Goal: Task Accomplishment & Management: Complete application form

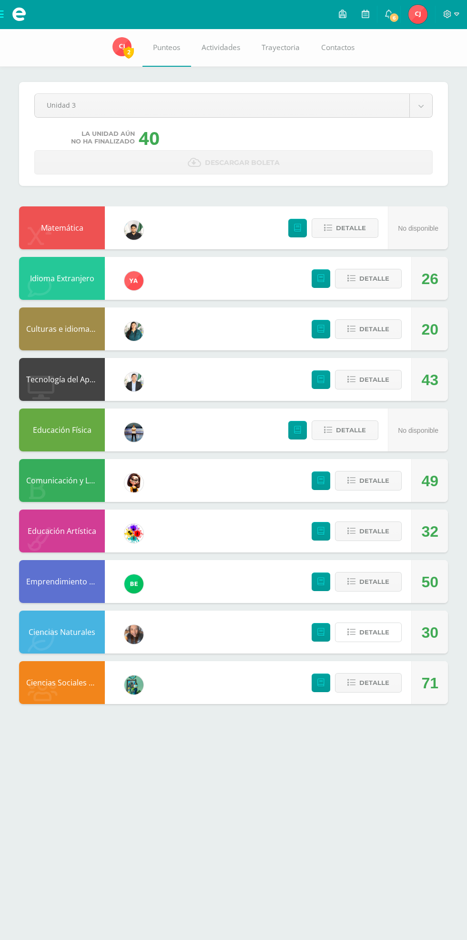
click at [378, 630] on span "Detalle" at bounding box center [374, 632] width 30 height 18
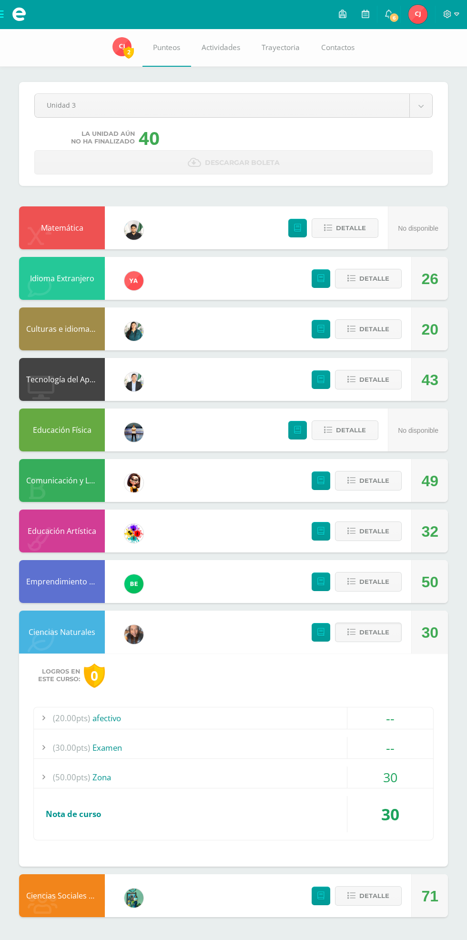
click at [383, 767] on div "30" at bounding box center [390, 776] width 86 height 21
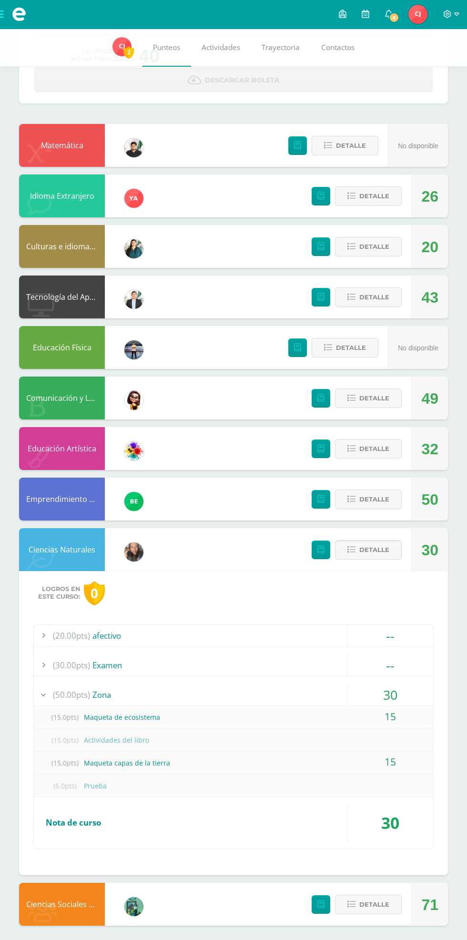
scroll to position [82, 0]
click at [384, 393] on span "Detalle" at bounding box center [374, 398] width 30 height 18
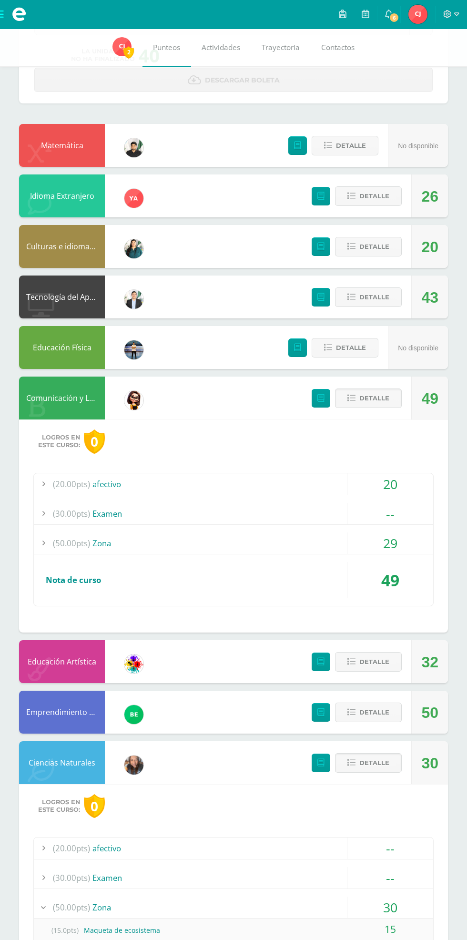
click at [383, 543] on div "29" at bounding box center [390, 542] width 86 height 21
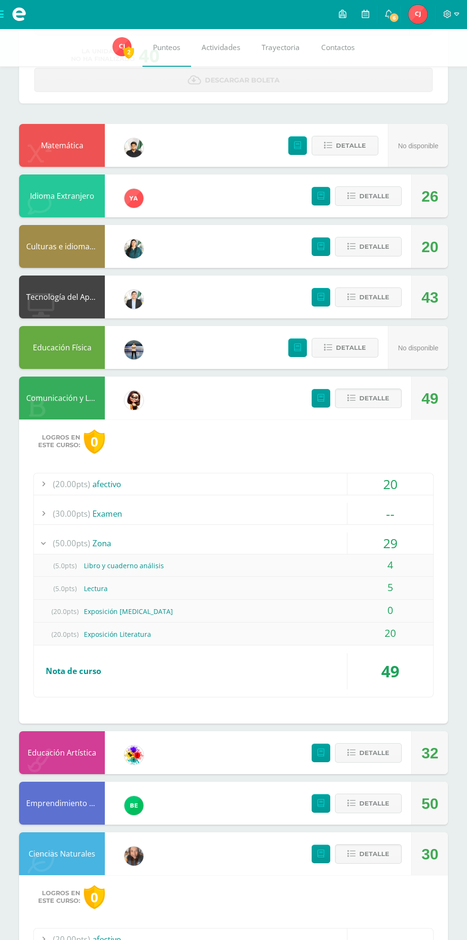
click at [401, 548] on div "29" at bounding box center [390, 542] width 86 height 21
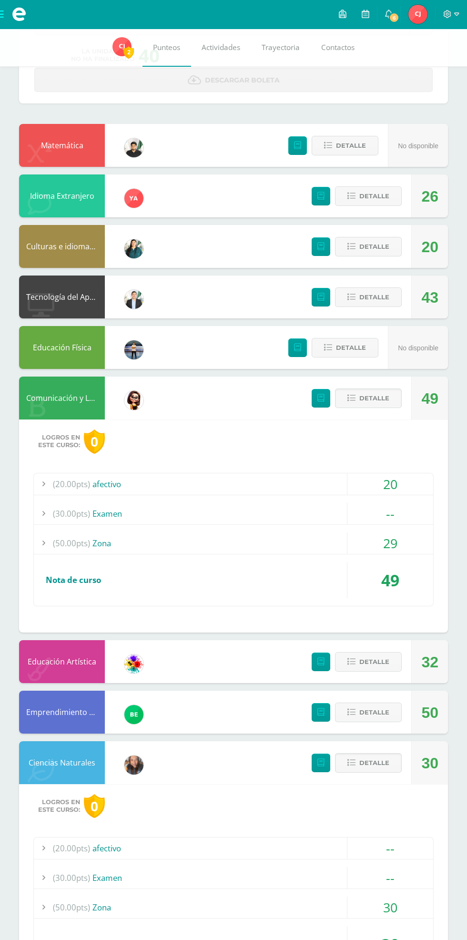
click at [30, 25] on span at bounding box center [19, 14] width 38 height 29
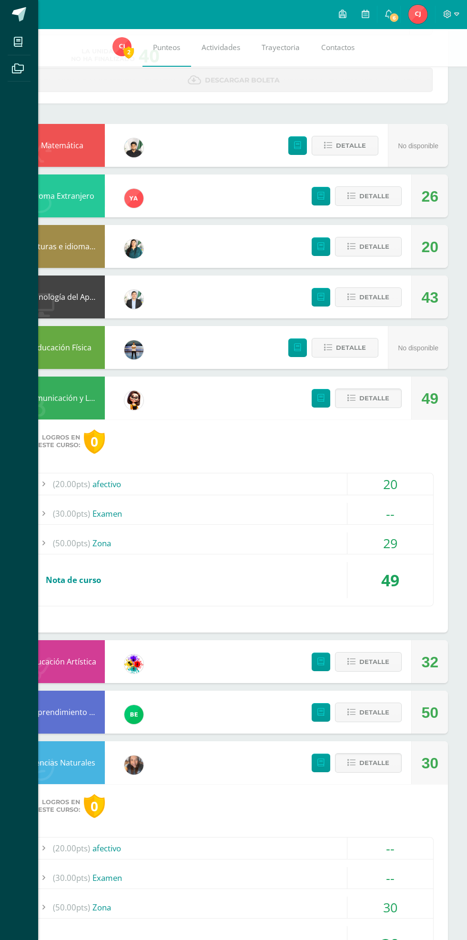
click at [19, 42] on icon at bounding box center [18, 42] width 9 height 10
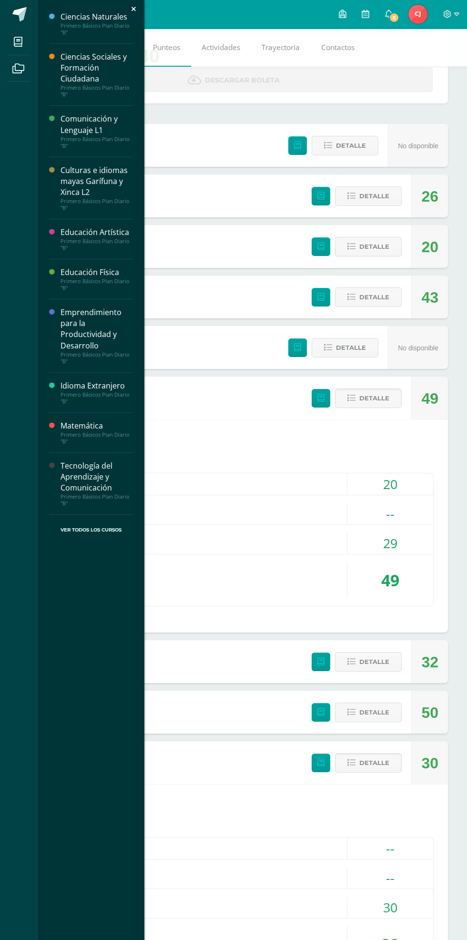
click at [81, 23] on div "Primero Básicos Plan Diario "B"" at bounding box center [97, 28] width 72 height 13
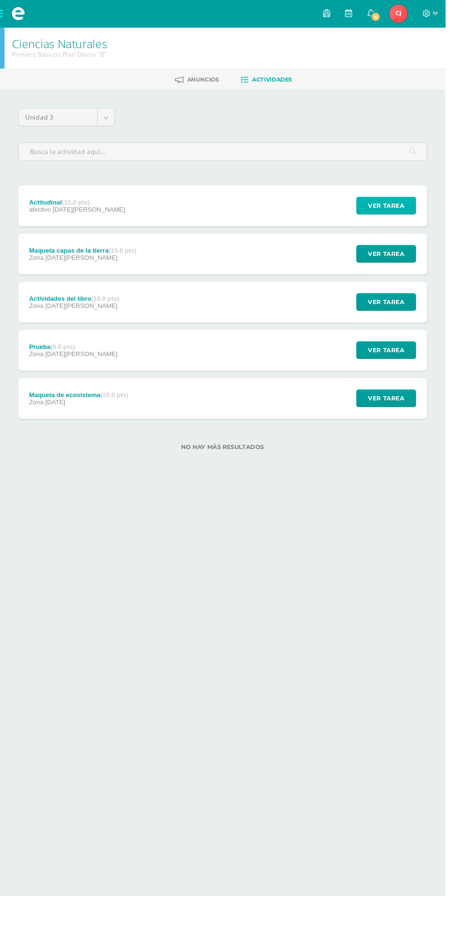
click at [414, 210] on span "Ver tarea" at bounding box center [405, 216] width 38 height 18
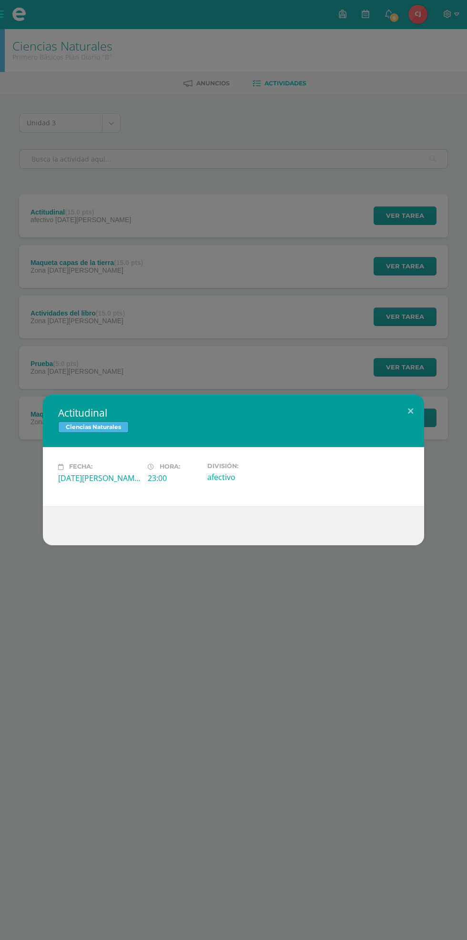
click at [312, 679] on div "Actitudinal Ciencias Naturales Fecha: Viernes 22 de Agosto Hora: 23:00 División…" at bounding box center [233, 470] width 467 height 940
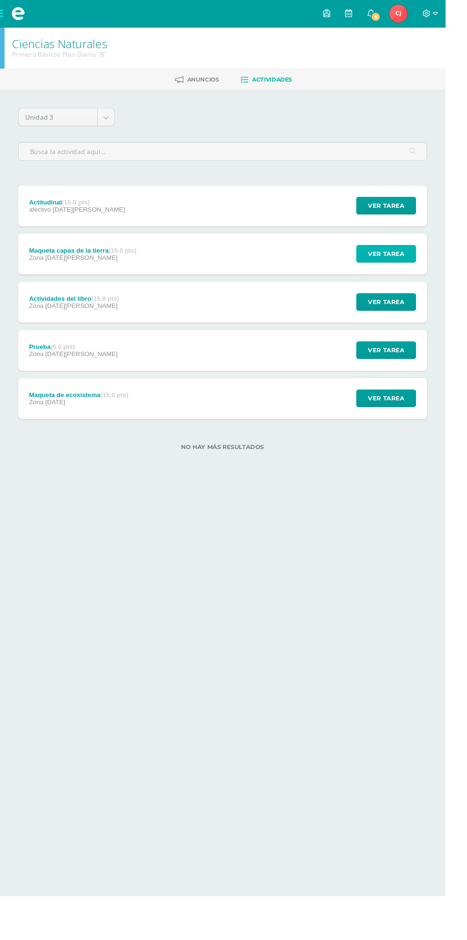
click at [424, 269] on span "Ver tarea" at bounding box center [405, 266] width 38 height 18
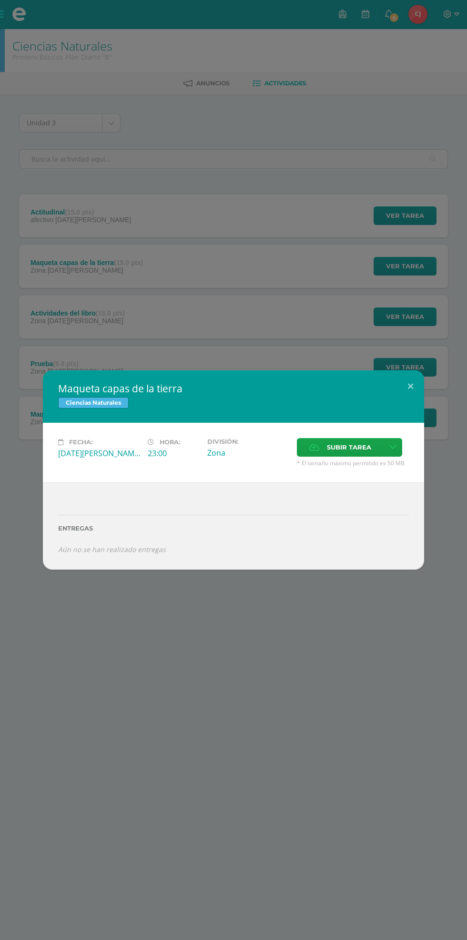
click at [350, 451] on span "Subir tarea" at bounding box center [349, 447] width 44 height 18
click at [0, 0] on input "Subir tarea" at bounding box center [0, 0] width 0 height 0
click at [334, 451] on span "Subir tarea" at bounding box center [349, 447] width 44 height 18
click at [0, 0] on input "Subir tarea" at bounding box center [0, 0] width 0 height 0
click at [370, 450] on span "Subir tarea" at bounding box center [349, 447] width 44 height 18
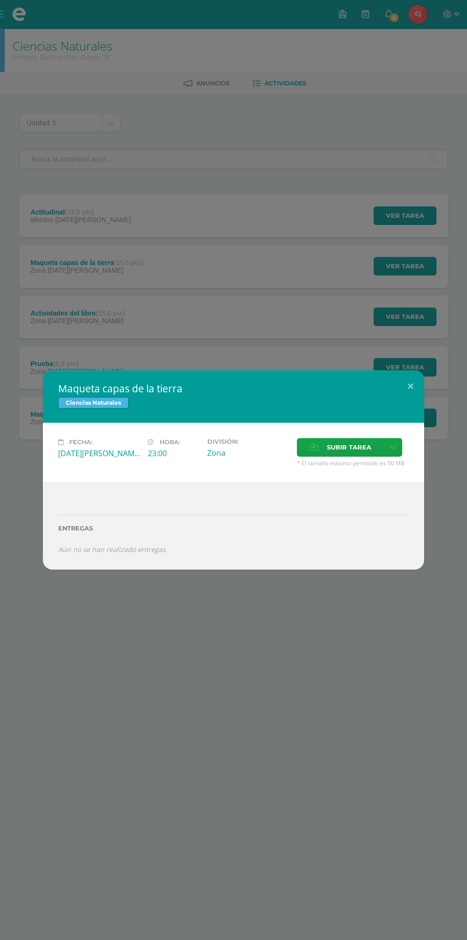
click at [0, 0] on input "Subir tarea" at bounding box center [0, 0] width 0 height 0
click at [410, 386] on button at bounding box center [410, 386] width 27 height 32
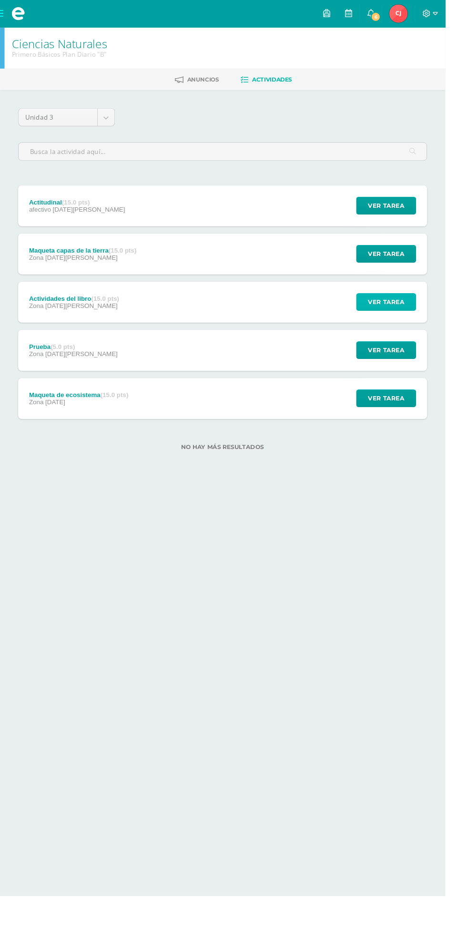
click at [406, 317] on span "Ver tarea" at bounding box center [405, 317] width 38 height 18
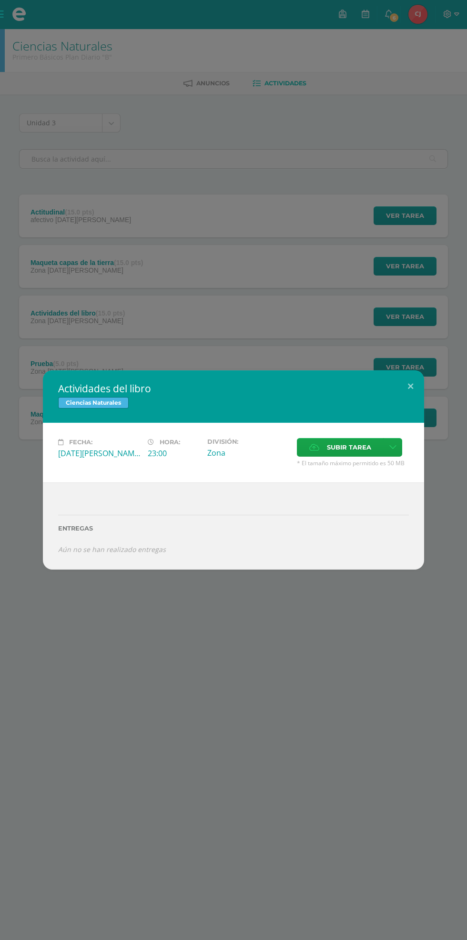
click at [415, 400] on div "Actividades del libro Ciencias Naturales" at bounding box center [233, 396] width 381 height 52
click at [418, 381] on button at bounding box center [410, 386] width 27 height 32
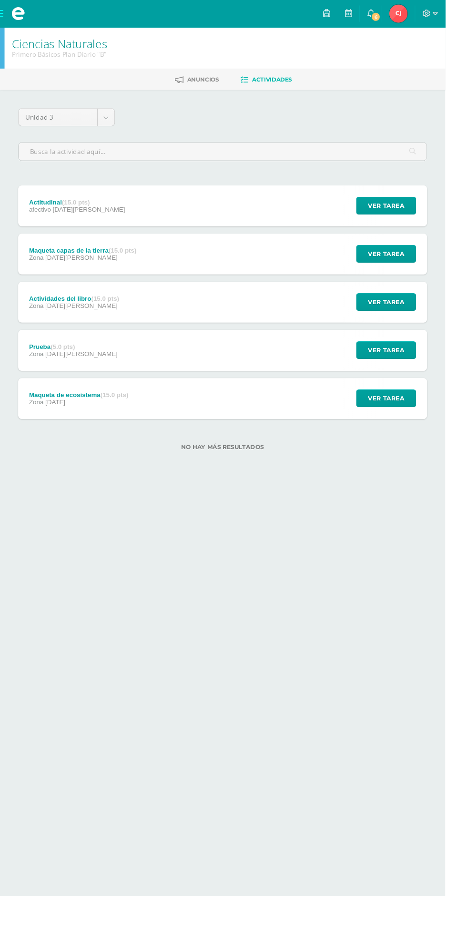
click at [31, 18] on span at bounding box center [19, 14] width 38 height 29
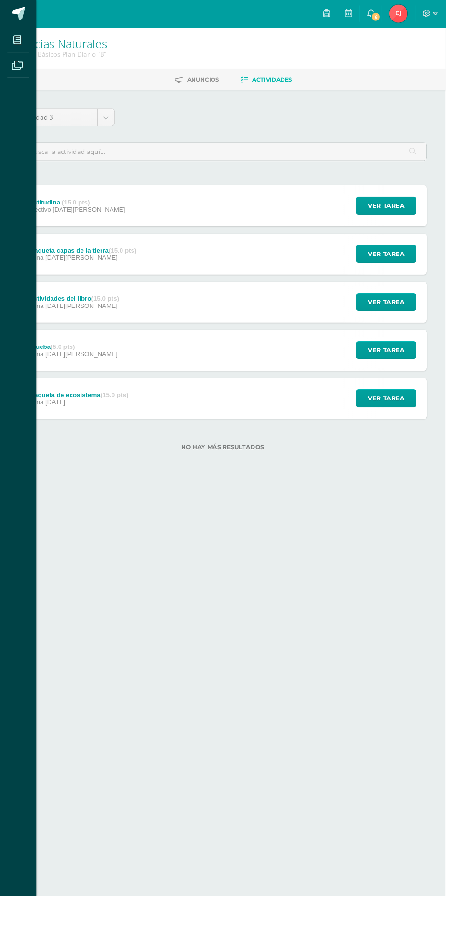
click at [26, 38] on span at bounding box center [18, 41] width 21 height 21
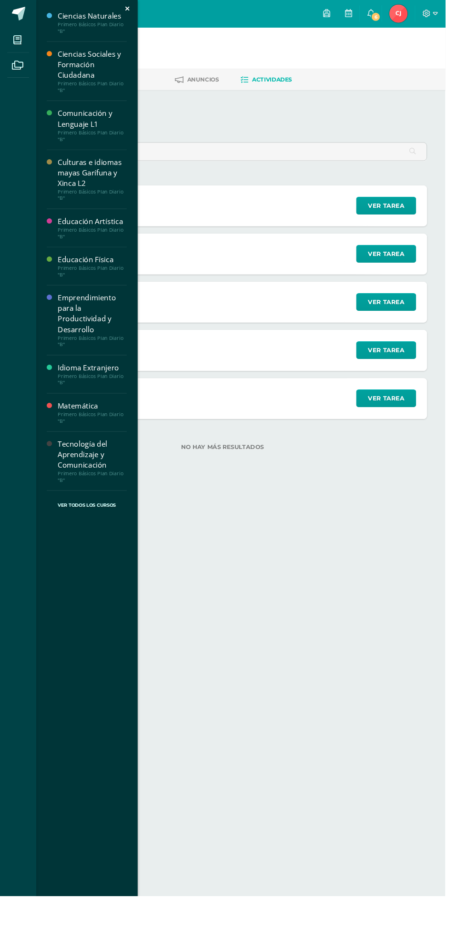
click at [102, 57] on div "Ciencias Sociales y Formación Ciudadana" at bounding box center [97, 67] width 72 height 33
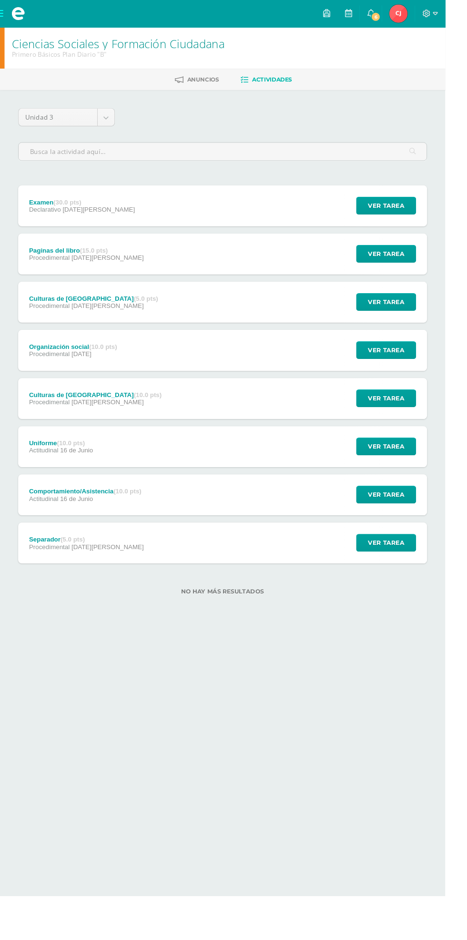
click at [28, 22] on span at bounding box center [19, 14] width 38 height 29
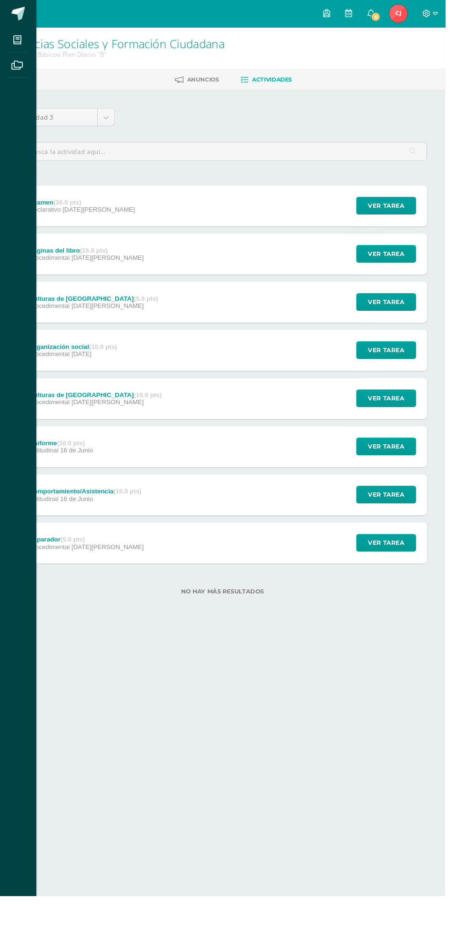
click at [28, 22] on link at bounding box center [19, 14] width 38 height 29
click at [23, 47] on span at bounding box center [18, 41] width 21 height 21
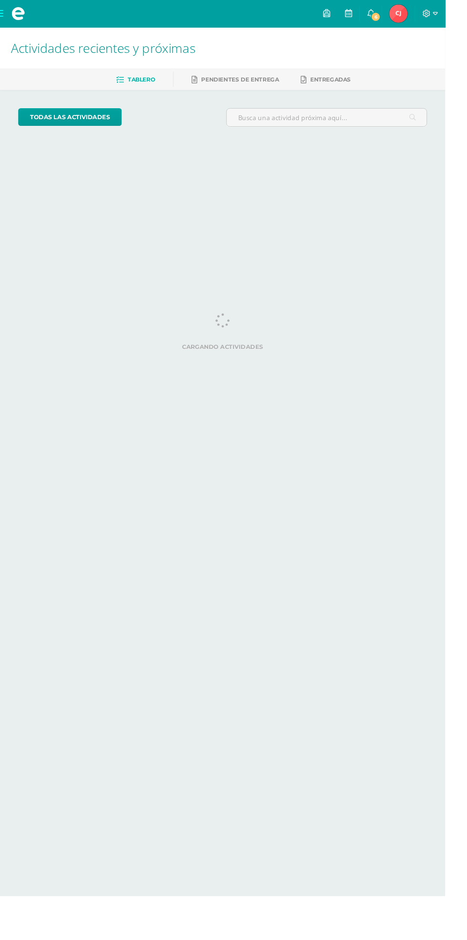
click at [25, 15] on span at bounding box center [19, 14] width 14 height 14
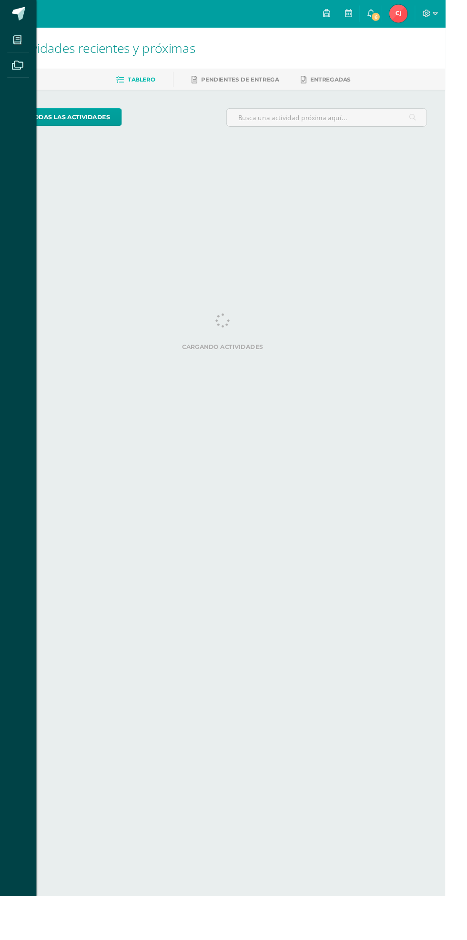
click at [31, 11] on span at bounding box center [52, 15] width 45 height 20
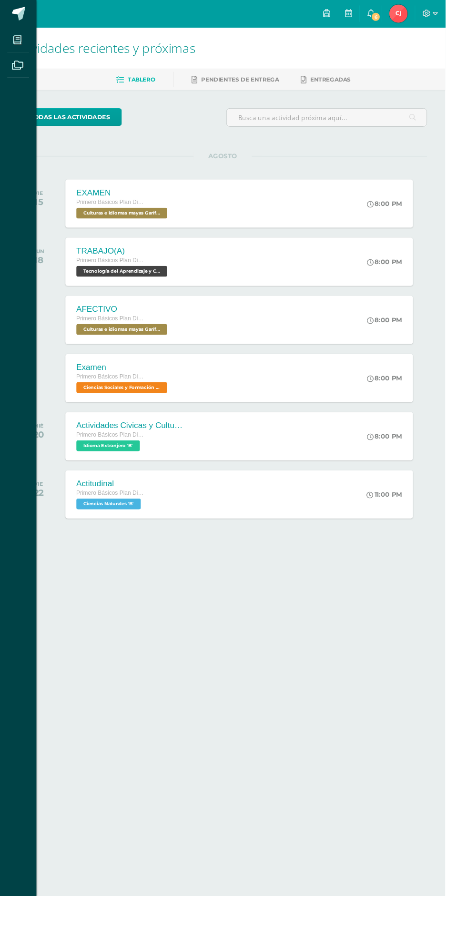
click at [24, 39] on span at bounding box center [18, 41] width 21 height 21
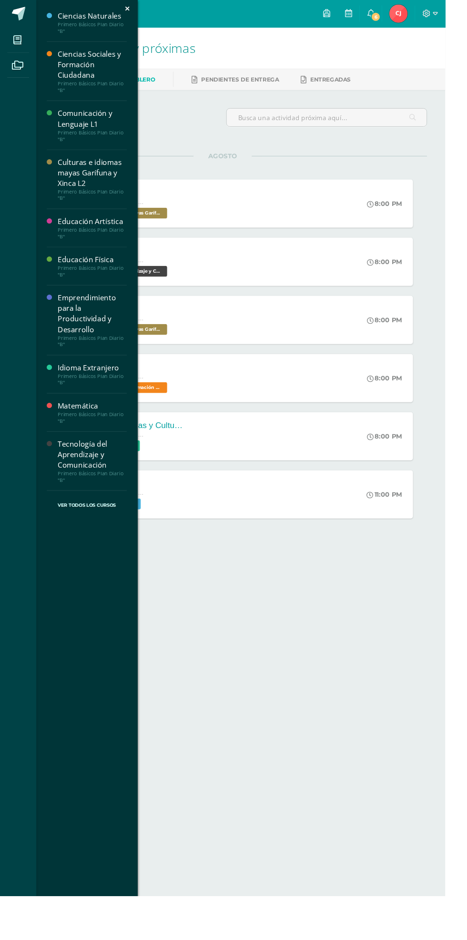
click at [102, 18] on div "Ciencias Naturales" at bounding box center [97, 16] width 72 height 11
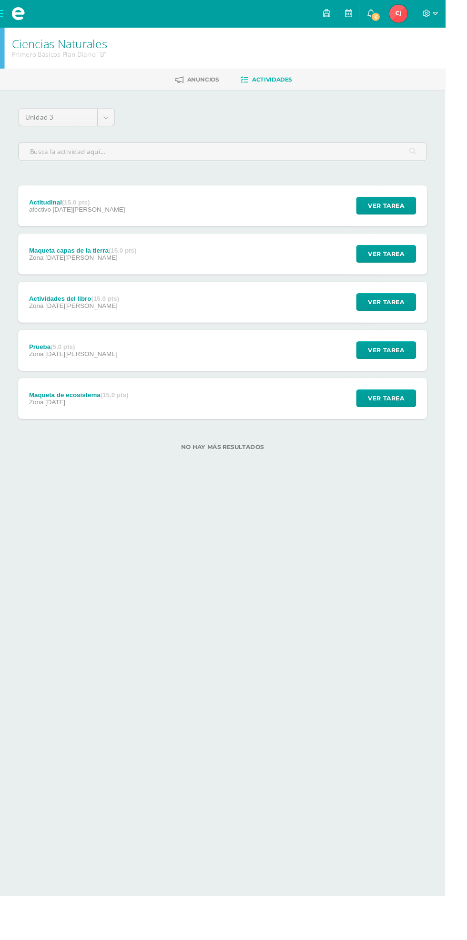
click at [340, 422] on div "Maqueta de ecosistema (15.0 pts) Zona [DATE] Ver tarea Maqueta de ecosistema Ci…" at bounding box center [233, 417] width 429 height 43
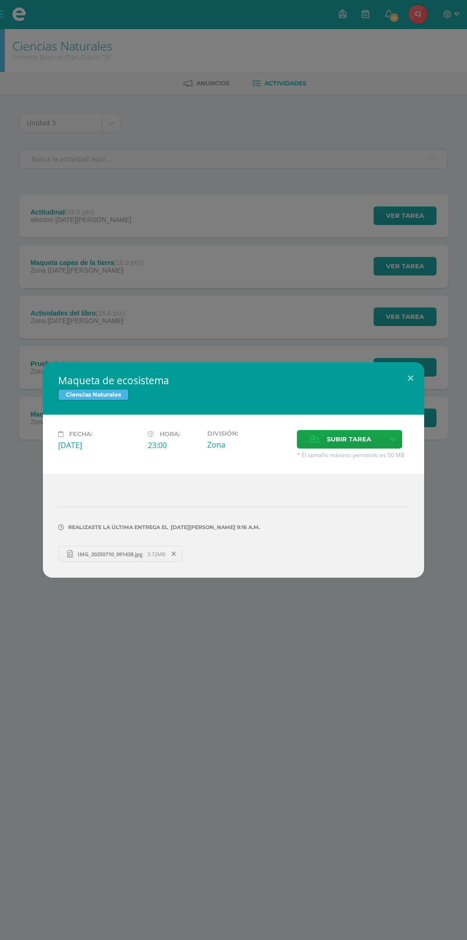
click at [102, 552] on span "IMG_20250710_091438.jpg" at bounding box center [110, 553] width 74 height 7
click at [410, 378] on button at bounding box center [410, 378] width 27 height 32
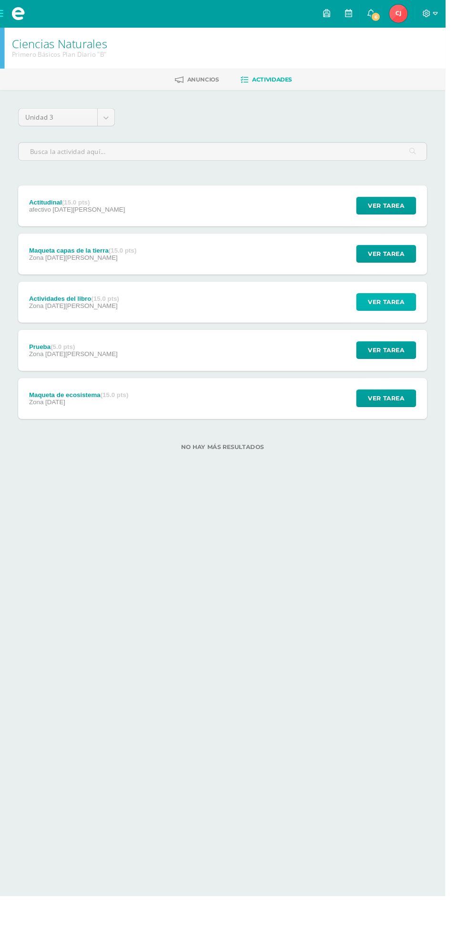
click at [428, 317] on button "Ver tarea" at bounding box center [405, 316] width 63 height 19
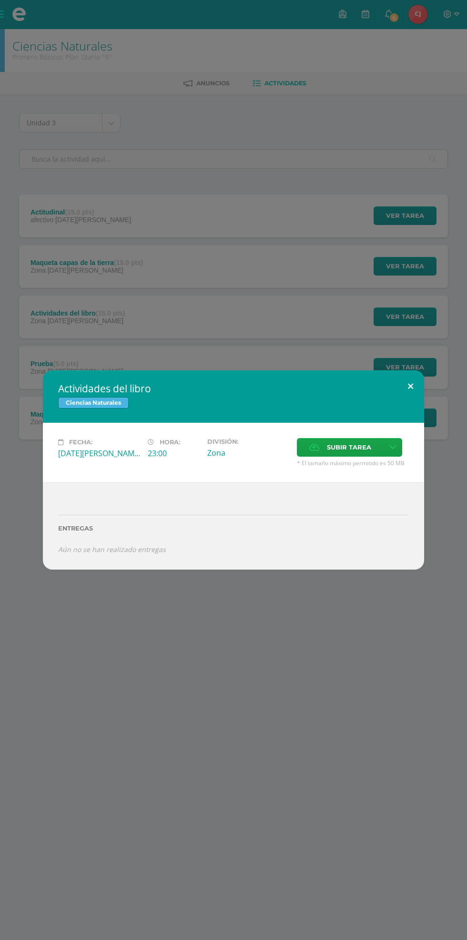
click at [410, 386] on button at bounding box center [410, 386] width 27 height 32
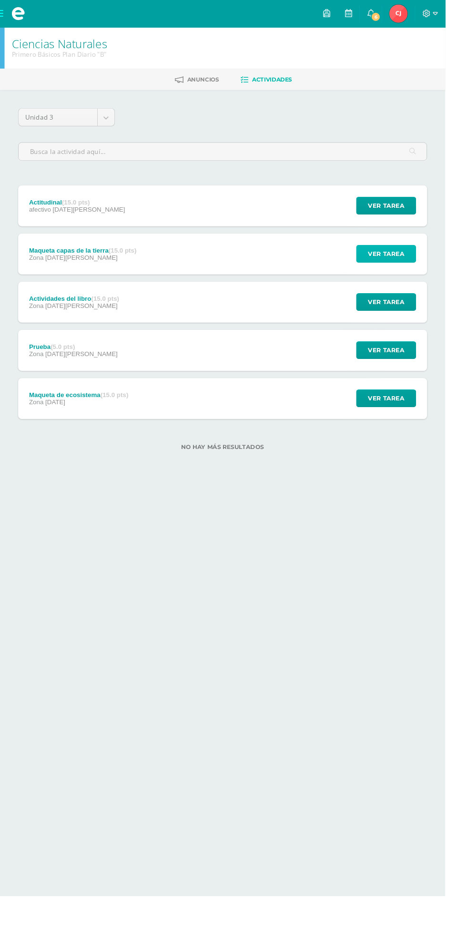
click at [414, 272] on span "Ver tarea" at bounding box center [405, 266] width 38 height 18
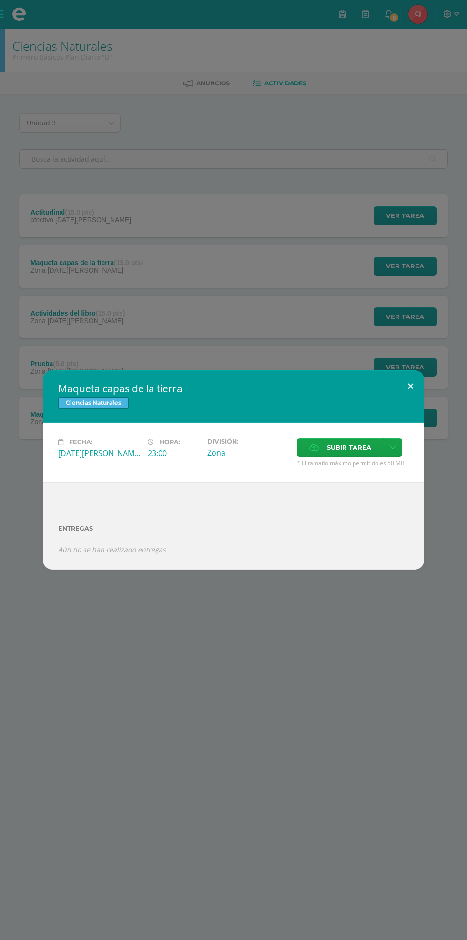
click at [410, 386] on button at bounding box center [410, 386] width 27 height 32
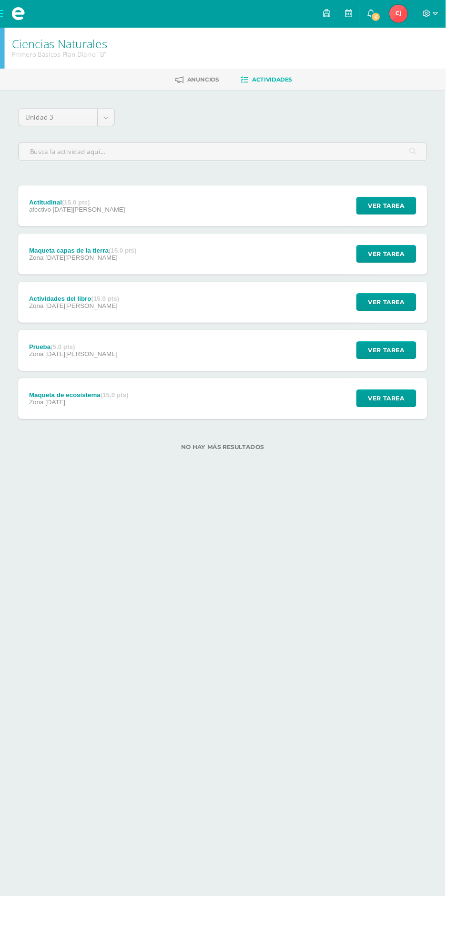
click at [429, 14] on span "Carlos Airton Mi Perfil" at bounding box center [417, 14] width 23 height 19
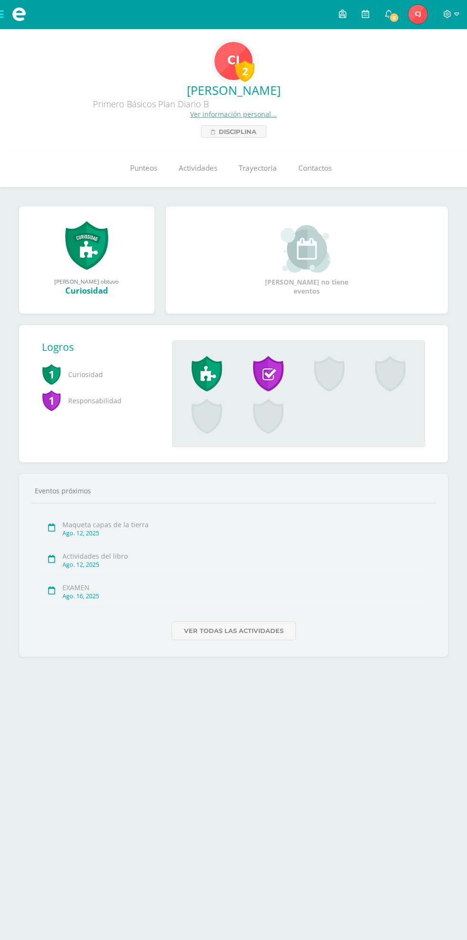
click at [175, 167] on link "Actividades" at bounding box center [198, 168] width 60 height 38
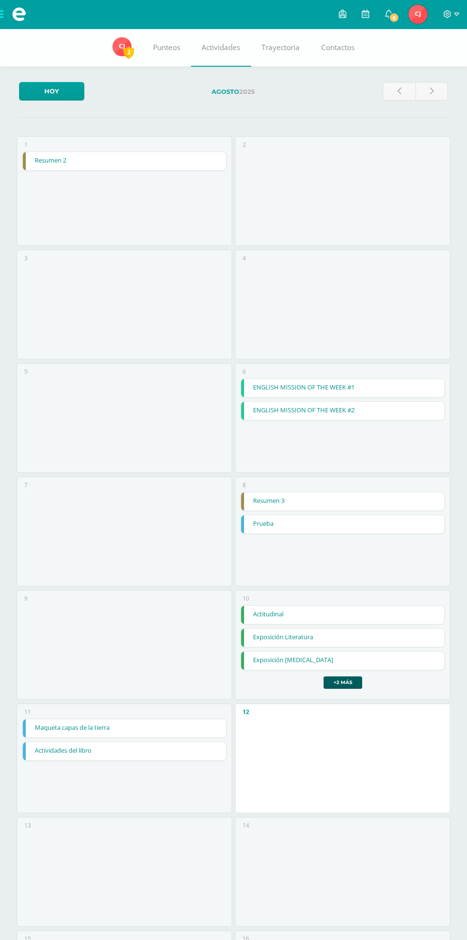
click at [407, 14] on span "Carlos Airton Mi Perfil" at bounding box center [417, 14] width 23 height 19
click at [167, 38] on link "Punteos" at bounding box center [166, 48] width 49 height 38
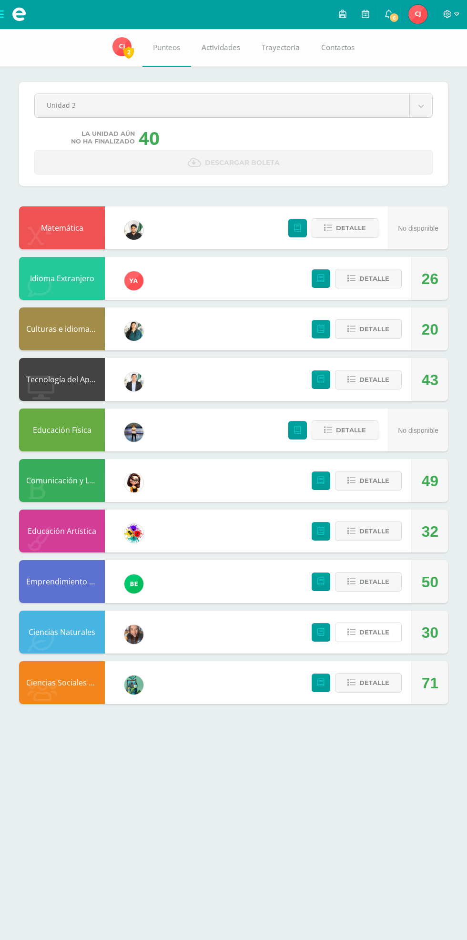
click at [372, 632] on span "Detalle" at bounding box center [374, 632] width 30 height 18
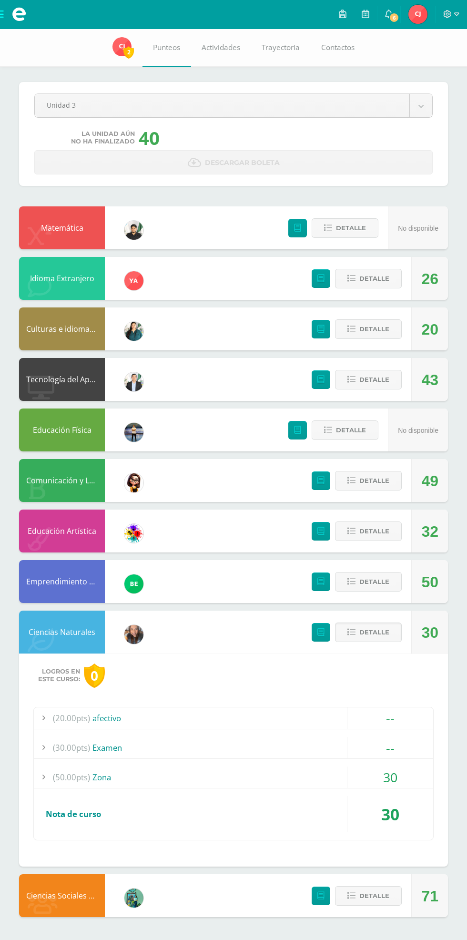
click at [390, 720] on div "--" at bounding box center [390, 717] width 86 height 21
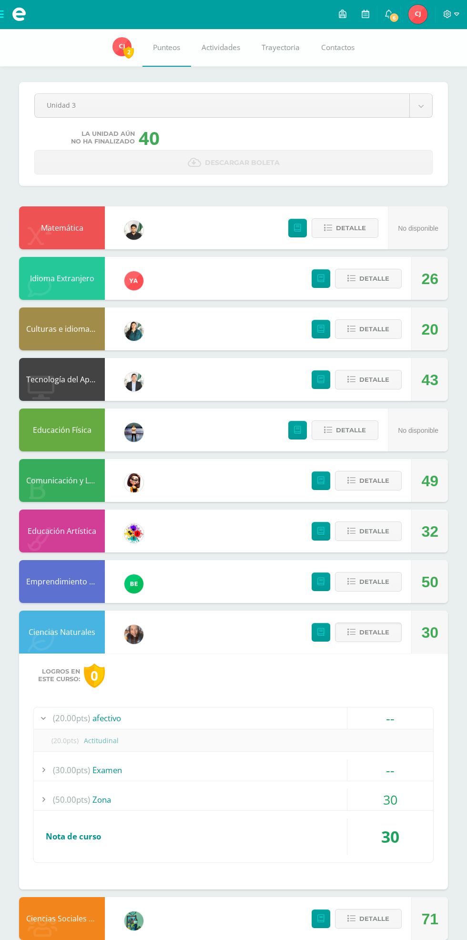
click at [394, 711] on div "--" at bounding box center [390, 717] width 86 height 21
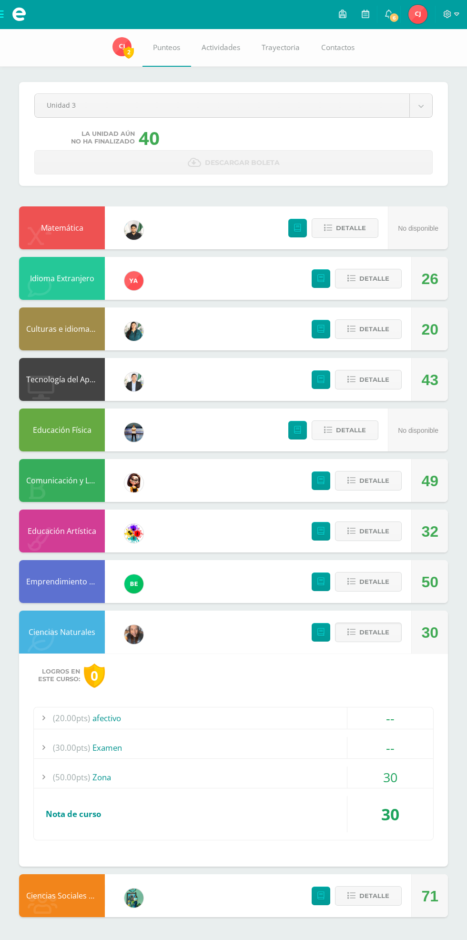
click at [378, 748] on div "--" at bounding box center [390, 747] width 86 height 21
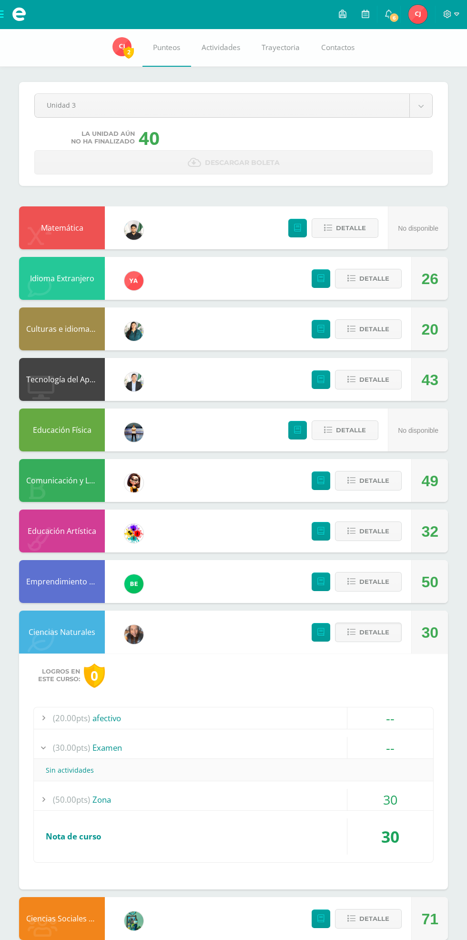
click at [405, 748] on div "--" at bounding box center [390, 747] width 86 height 21
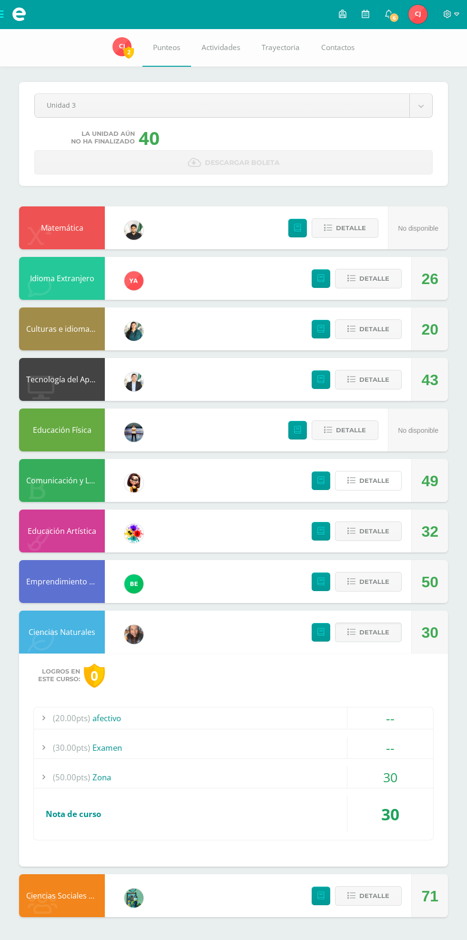
click at [376, 488] on span "Detalle" at bounding box center [374, 481] width 30 height 18
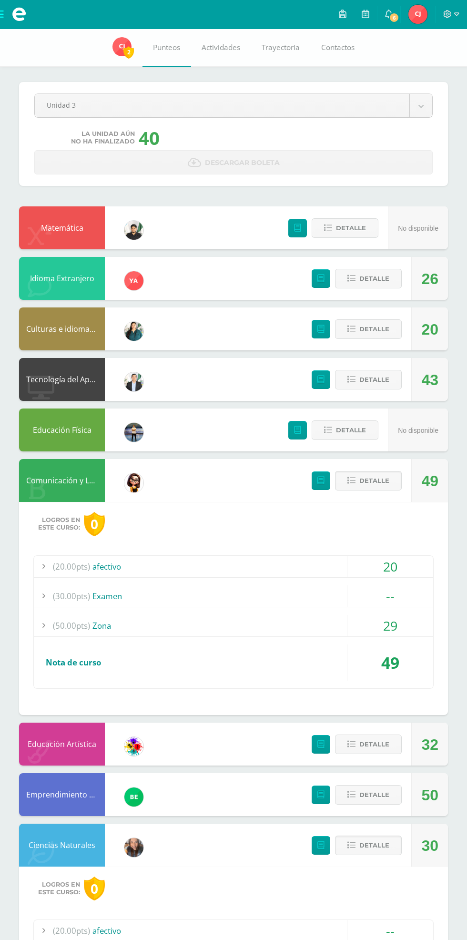
click at [405, 604] on div "--" at bounding box center [390, 595] width 86 height 21
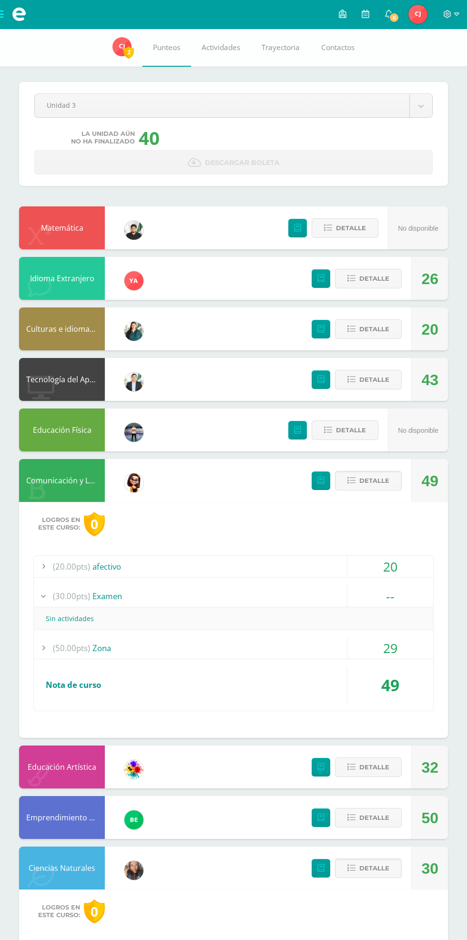
click at [405, 604] on div "--" at bounding box center [390, 595] width 86 height 21
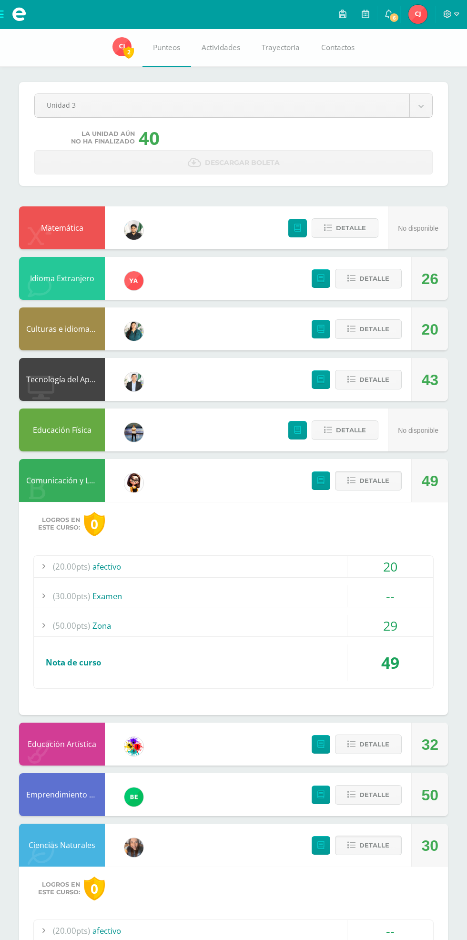
click at [408, 638] on div "(20.00pts) afectivo 20 (20.0pts) Actitudinal 20" at bounding box center [233, 621] width 400 height 133
click at [404, 618] on div "29" at bounding box center [390, 625] width 86 height 21
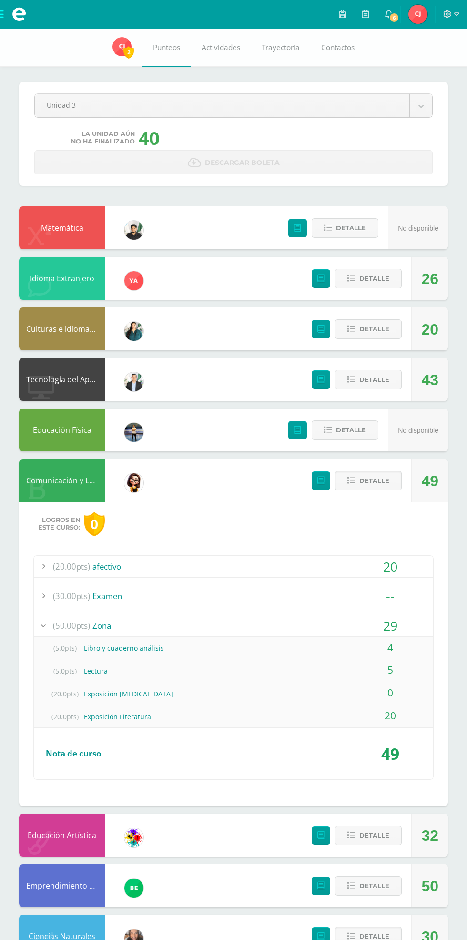
click at [404, 618] on div "29" at bounding box center [390, 625] width 86 height 21
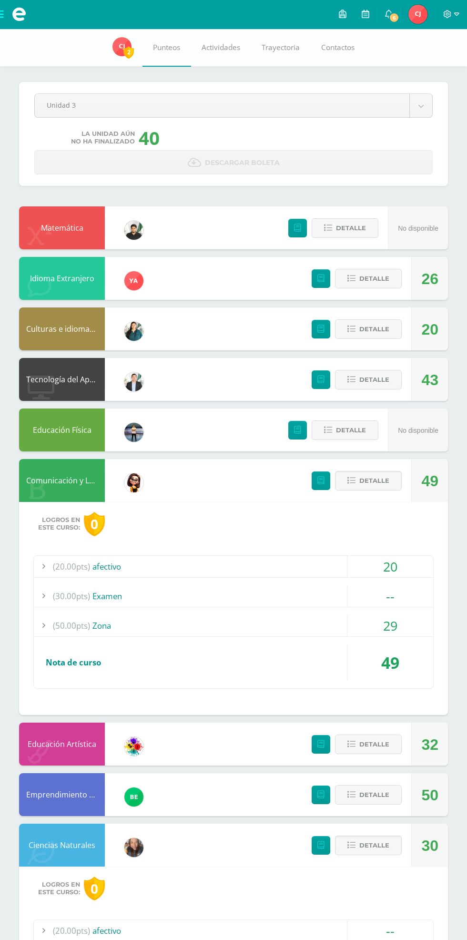
click at [394, 473] on button "Detalle" at bounding box center [368, 481] width 67 height 20
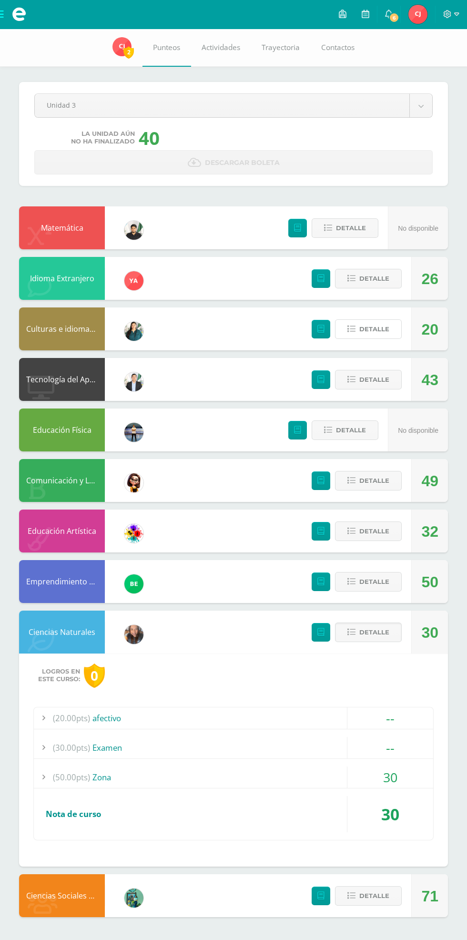
click at [393, 334] on button "Detalle" at bounding box center [368, 329] width 67 height 20
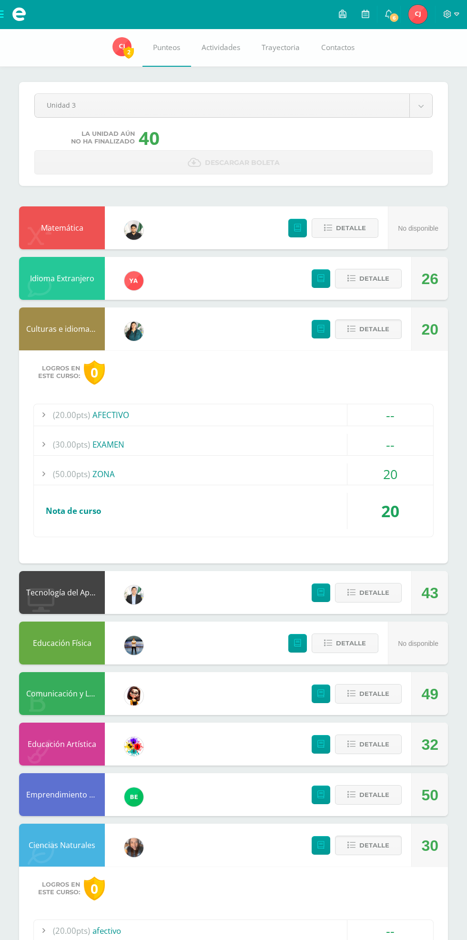
click at [381, 473] on div "20" at bounding box center [390, 473] width 86 height 21
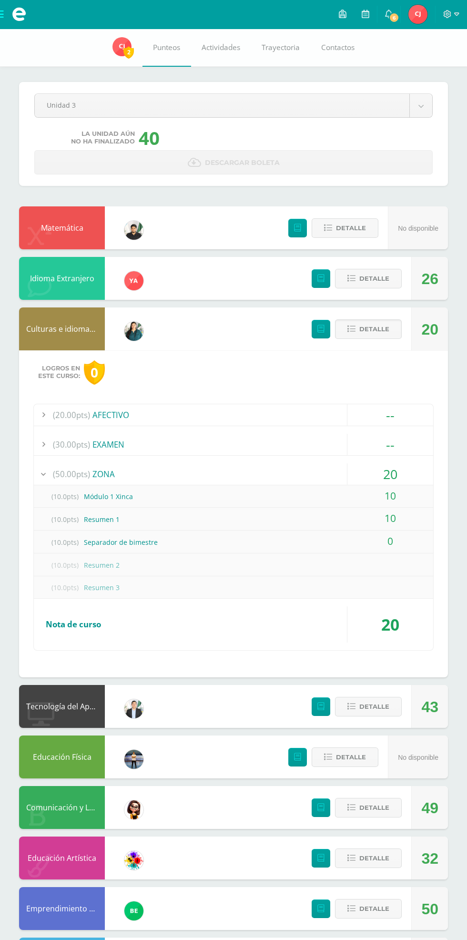
click at [397, 474] on div "20" at bounding box center [390, 473] width 86 height 21
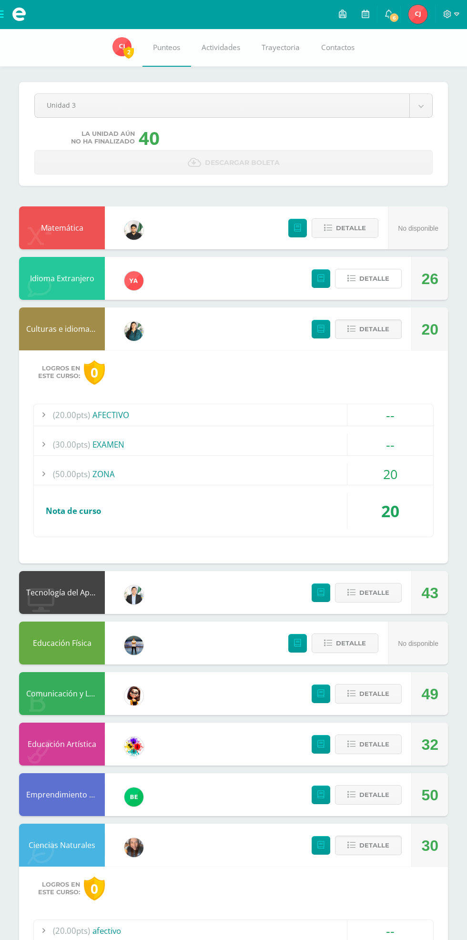
click at [379, 284] on span "Detalle" at bounding box center [374, 279] width 30 height 18
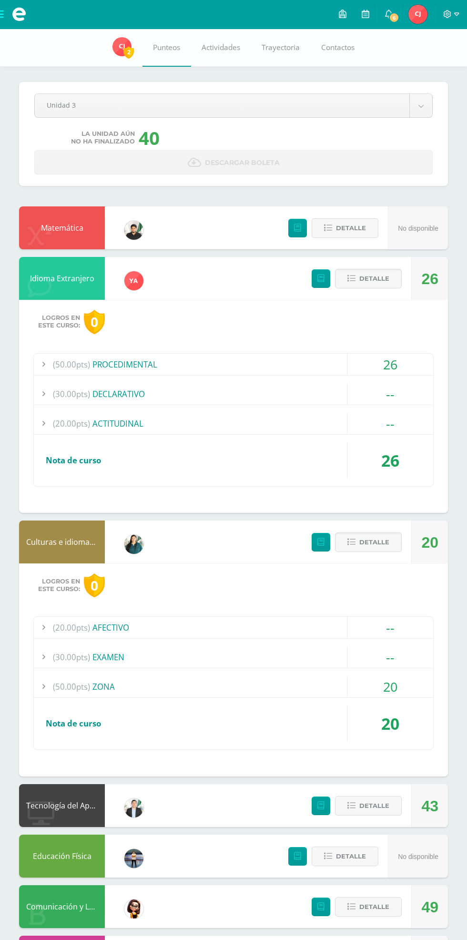
click at [378, 537] on span "Detalle" at bounding box center [374, 542] width 30 height 18
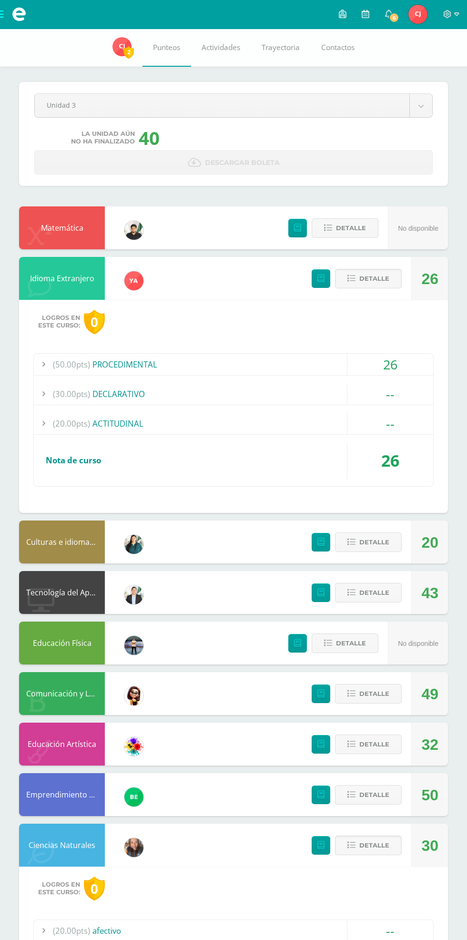
click at [390, 358] on div "26" at bounding box center [390, 364] width 86 height 21
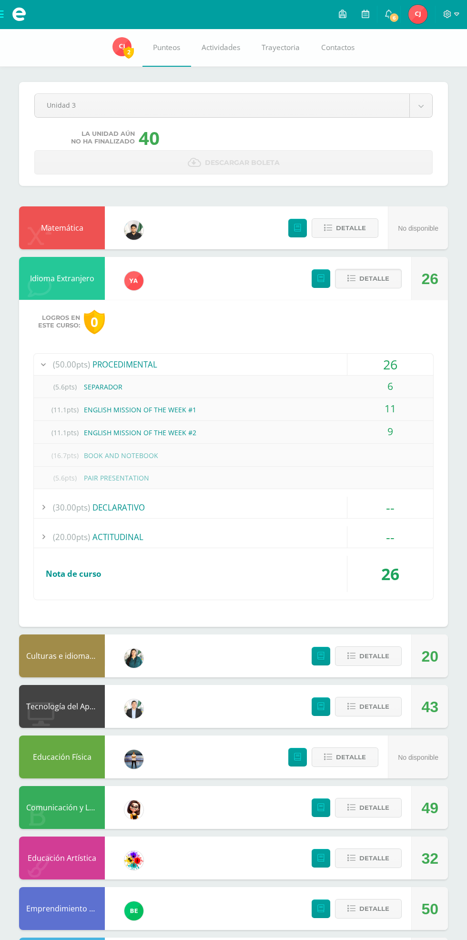
click at [394, 272] on button "Detalle" at bounding box center [368, 279] width 67 height 20
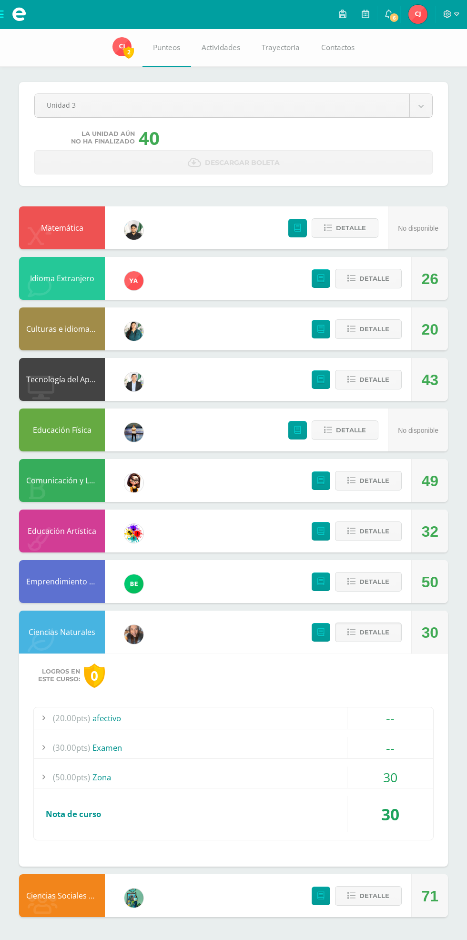
click at [386, 625] on span "Detalle" at bounding box center [374, 632] width 30 height 18
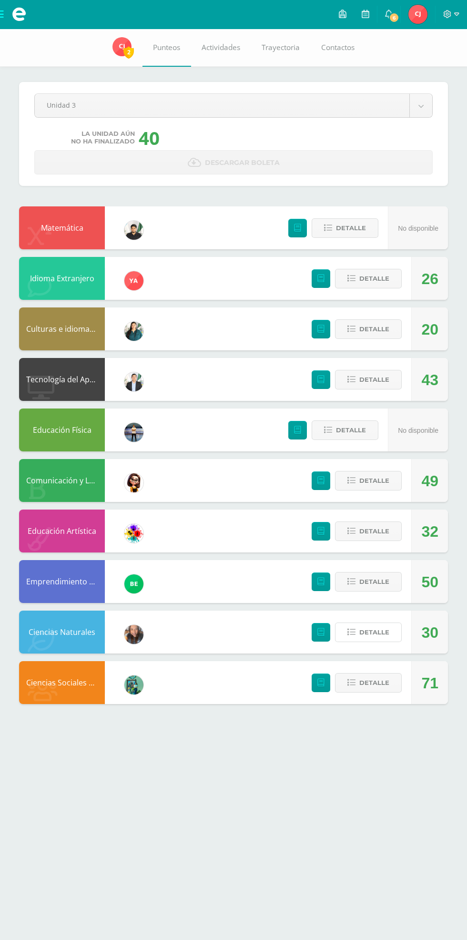
click at [386, 625] on span "Detalle" at bounding box center [374, 632] width 30 height 18
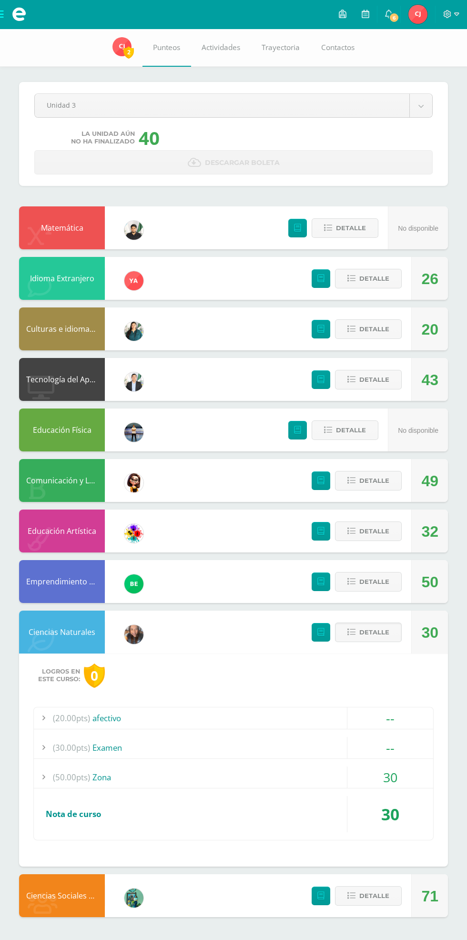
click at [410, 780] on div "30" at bounding box center [390, 776] width 86 height 21
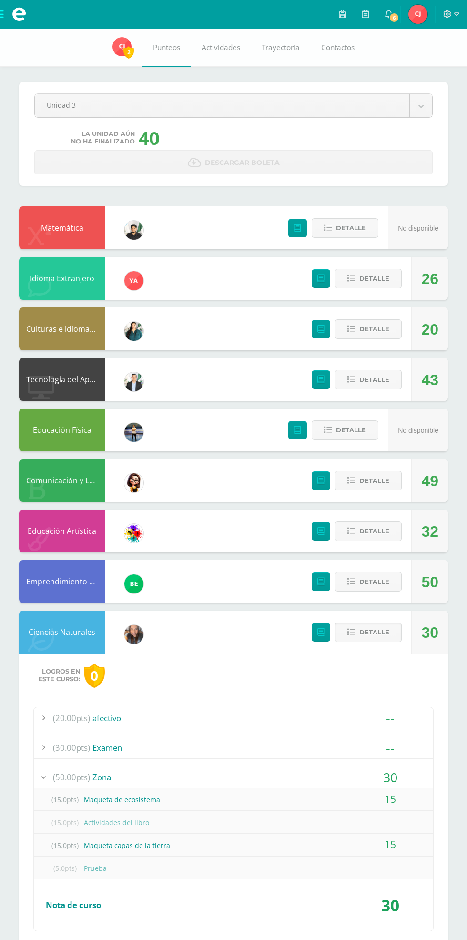
click at [382, 639] on span "Detalle" at bounding box center [374, 632] width 30 height 18
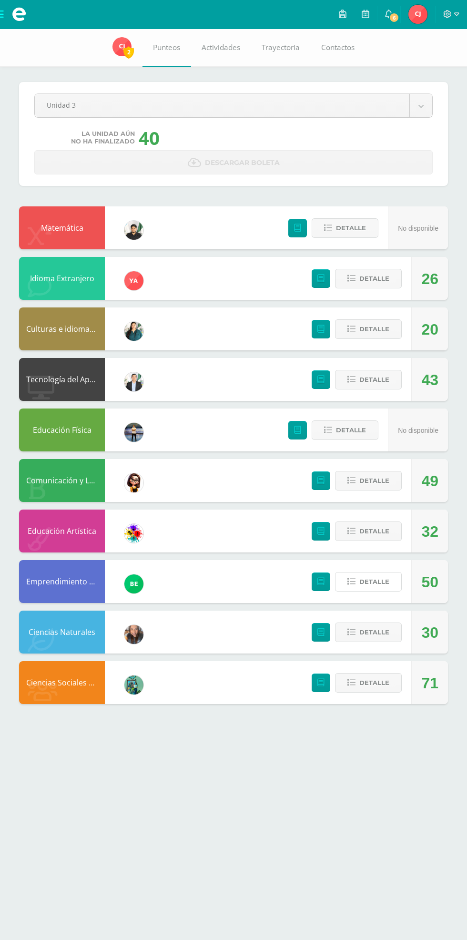
click at [365, 578] on span "Detalle" at bounding box center [374, 582] width 30 height 18
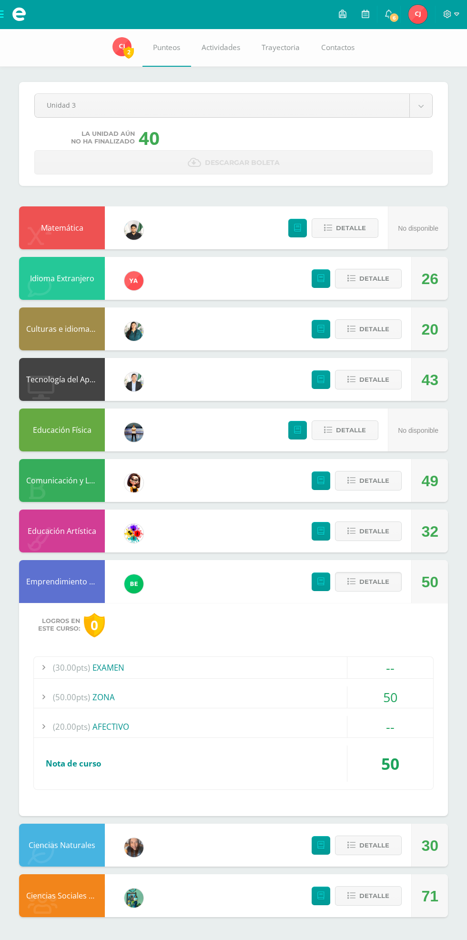
click at [141, 729] on div "(20.00pts) AFECTIVO" at bounding box center [233, 726] width 399 height 21
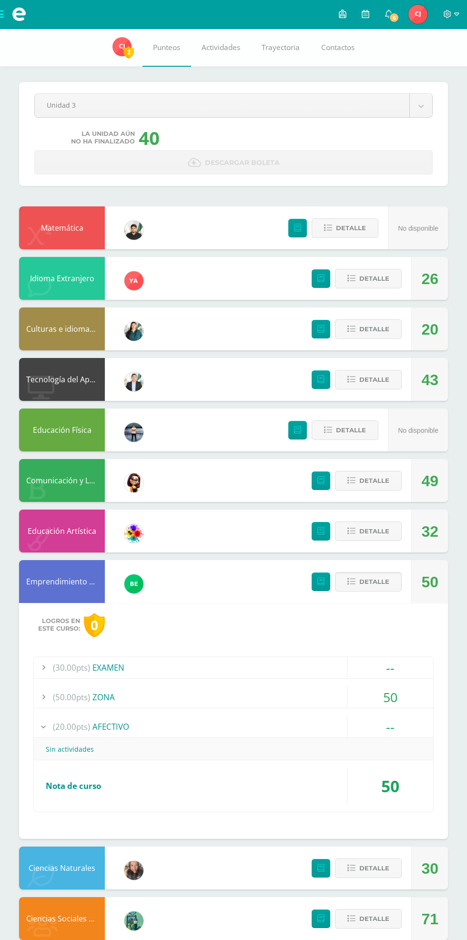
click at [364, 703] on div "50" at bounding box center [390, 696] width 86 height 21
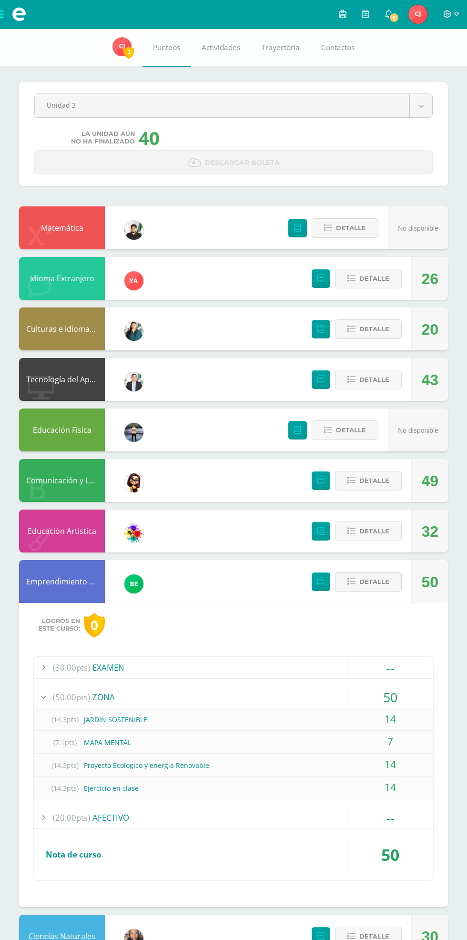
click at [406, 823] on div "--" at bounding box center [390, 817] width 86 height 21
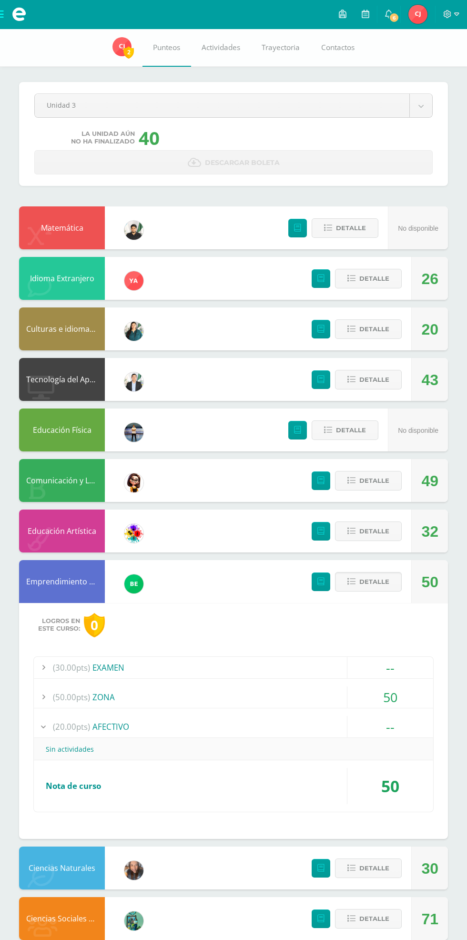
click at [394, 696] on div "50" at bounding box center [390, 696] width 86 height 21
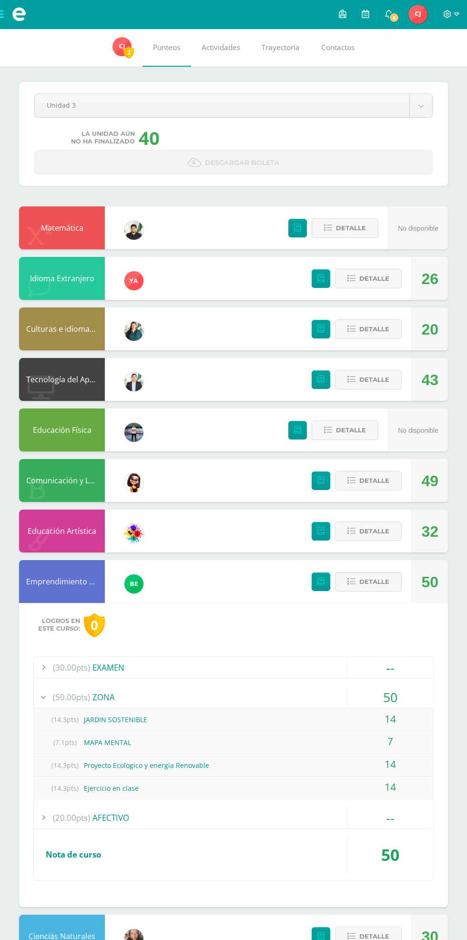
click at [408, 705] on div "50" at bounding box center [390, 696] width 86 height 21
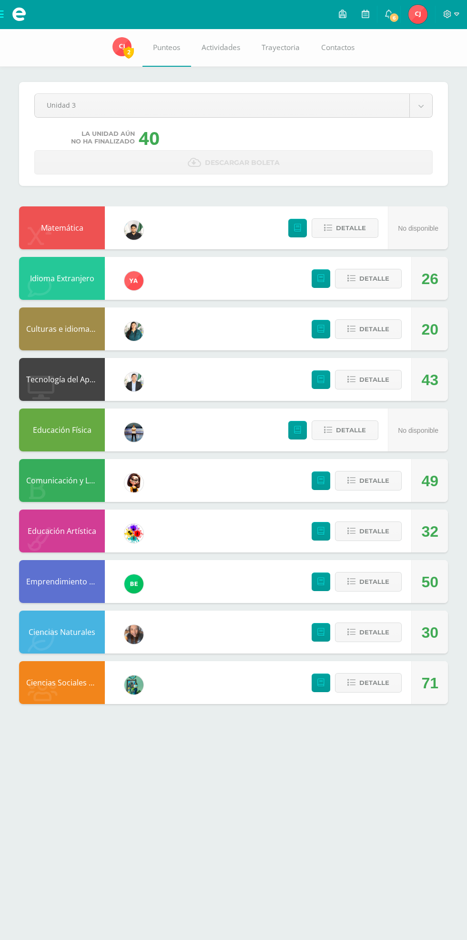
click at [27, 28] on span at bounding box center [19, 14] width 38 height 29
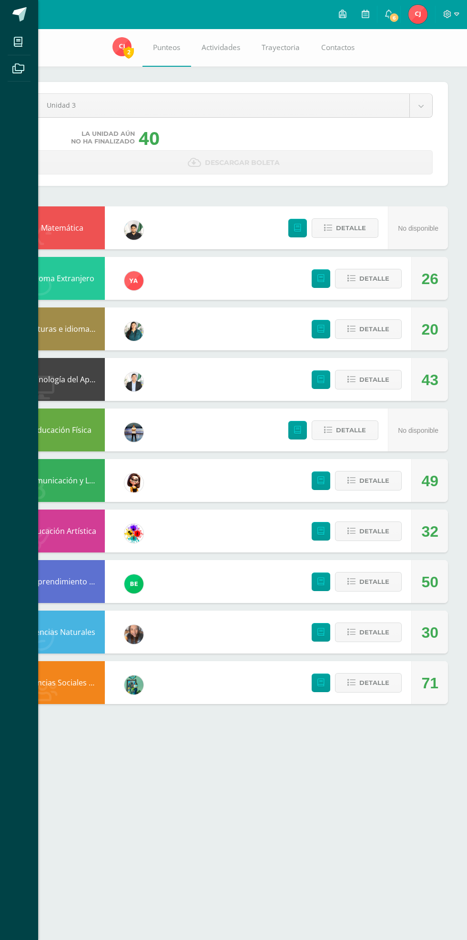
click at [19, 42] on icon at bounding box center [18, 42] width 9 height 10
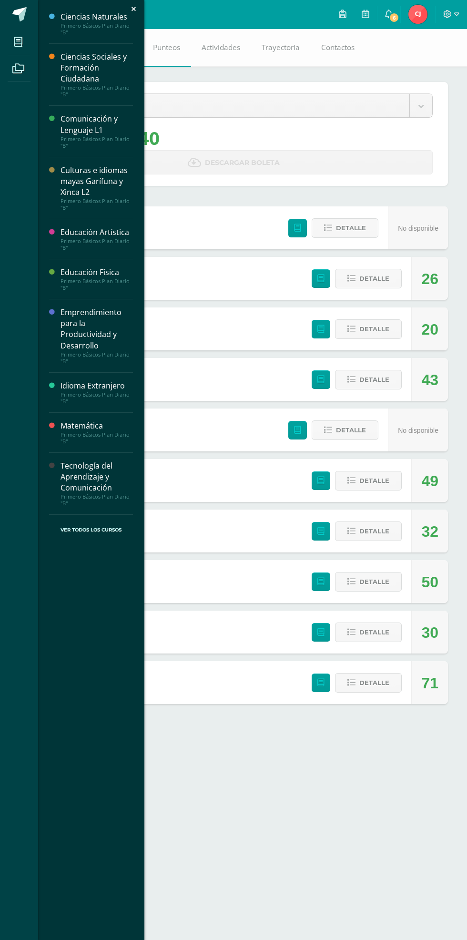
click at [99, 20] on div "Ciencias Naturales" at bounding box center [97, 16] width 72 height 11
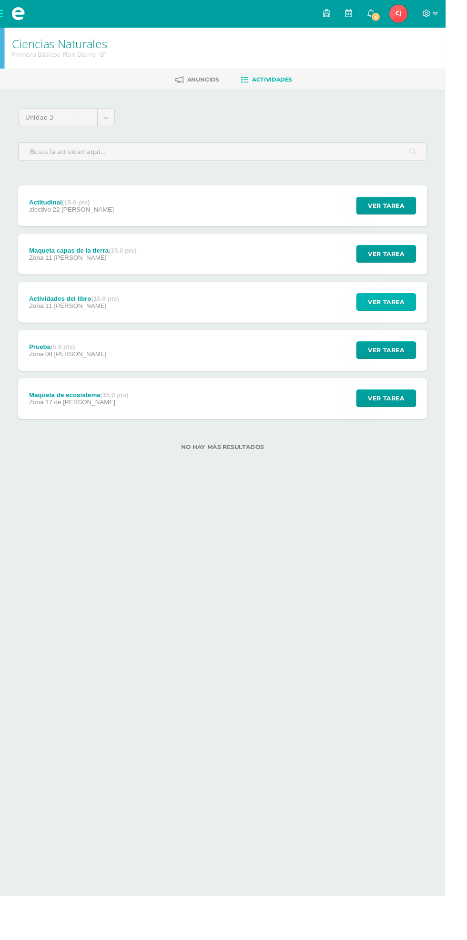
click at [396, 315] on span "Ver tarea" at bounding box center [405, 317] width 38 height 18
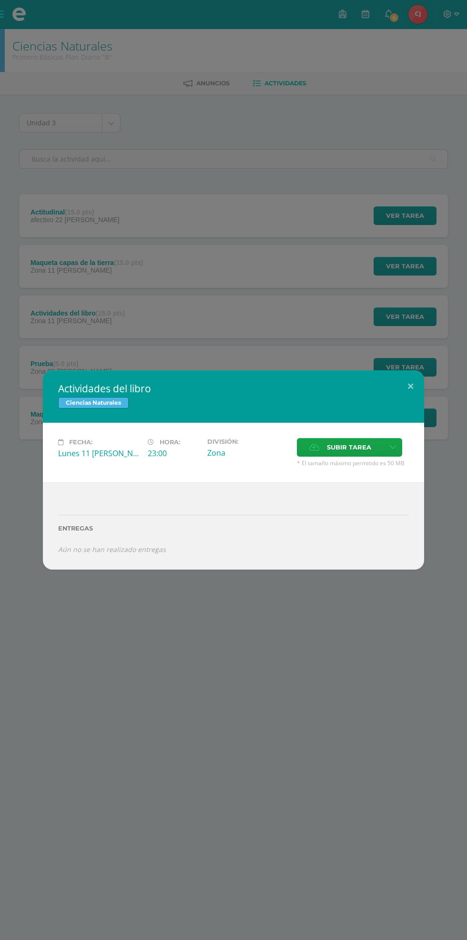
click at [342, 449] on span "Subir tarea" at bounding box center [349, 447] width 44 height 18
click at [0, 0] on input "Subir tarea" at bounding box center [0, 0] width 0 height 0
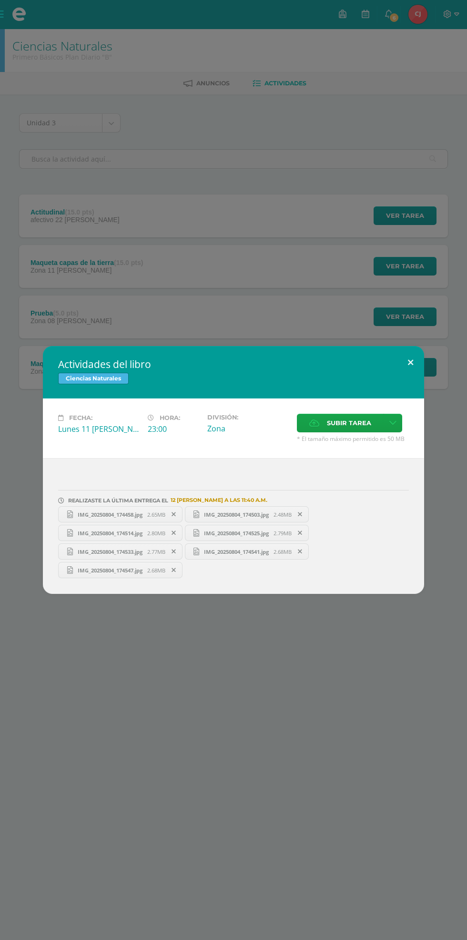
click at [413, 361] on button at bounding box center [410, 362] width 27 height 32
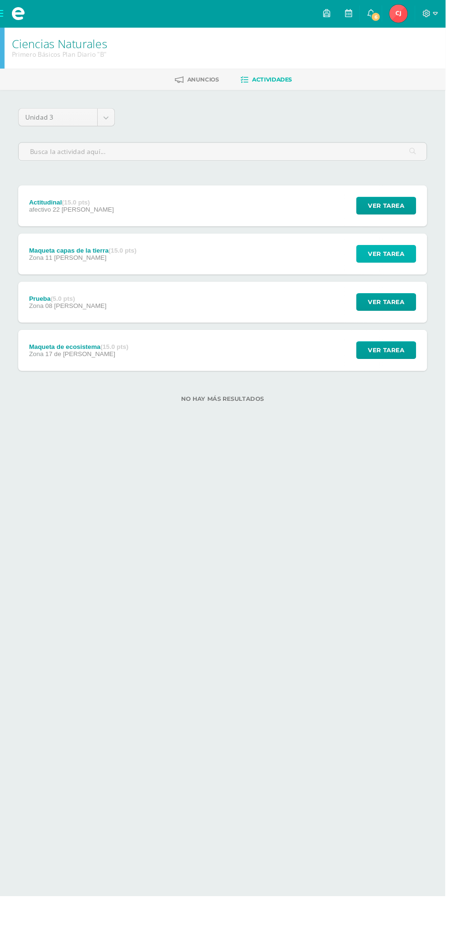
click at [418, 266] on span "Ver tarea" at bounding box center [405, 266] width 38 height 18
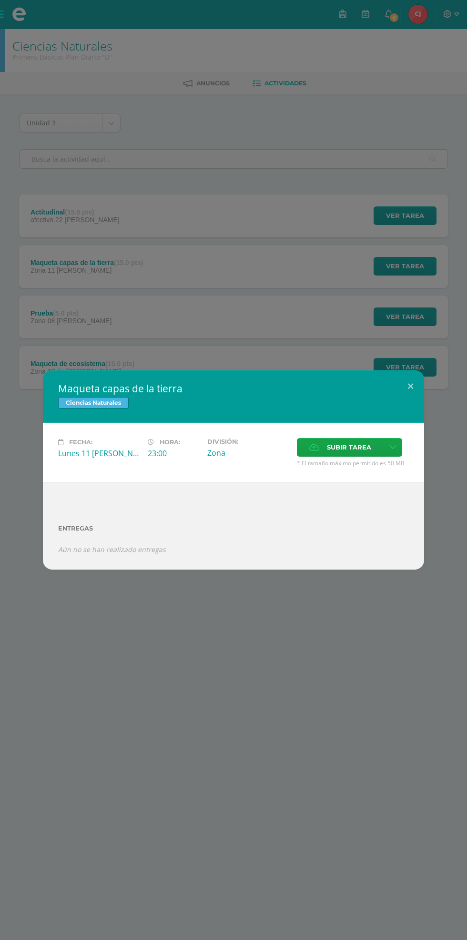
click at [340, 447] on span "Subir tarea" at bounding box center [349, 447] width 44 height 18
click at [0, 0] on input "Subir tarea" at bounding box center [0, 0] width 0 height 0
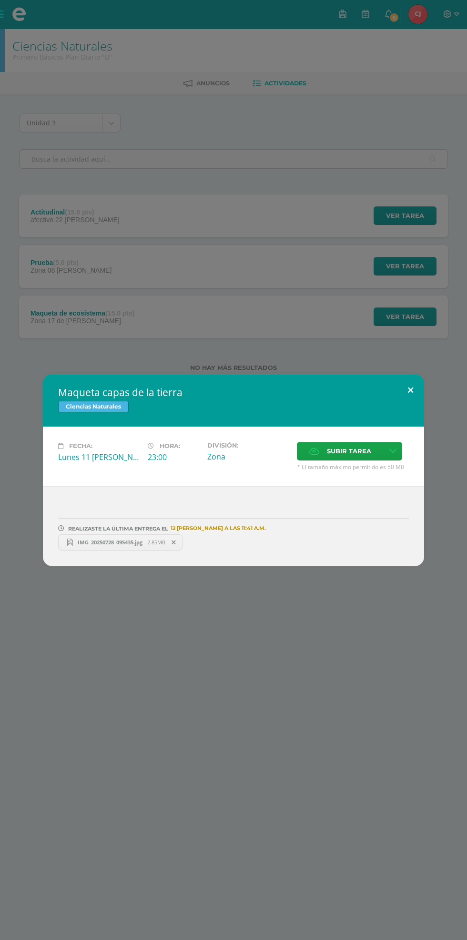
click at [410, 390] on button at bounding box center [410, 390] width 27 height 32
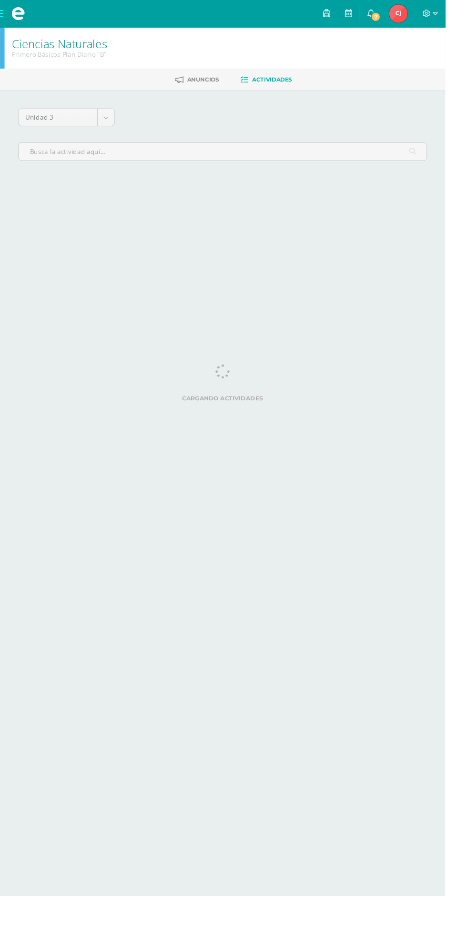
click at [427, 20] on img at bounding box center [417, 14] width 19 height 19
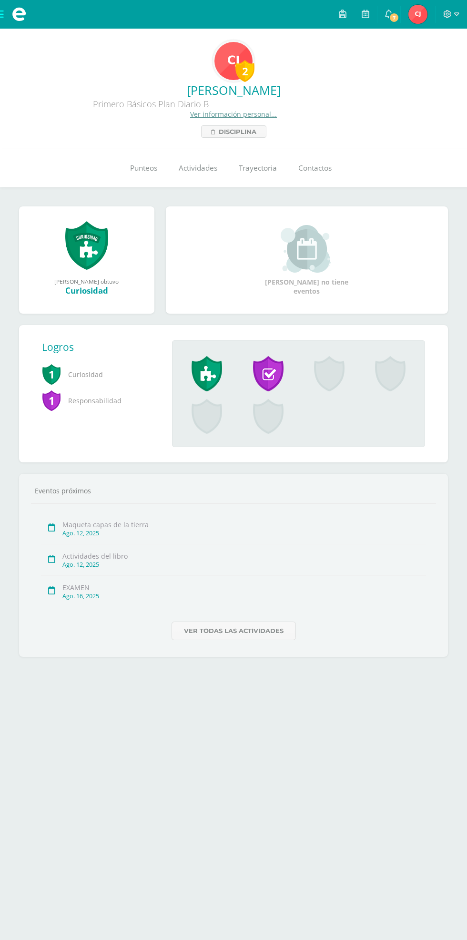
click at [236, 62] on div "2" at bounding box center [244, 71] width 19 height 22
click at [141, 170] on span "Punteos" at bounding box center [143, 168] width 27 height 10
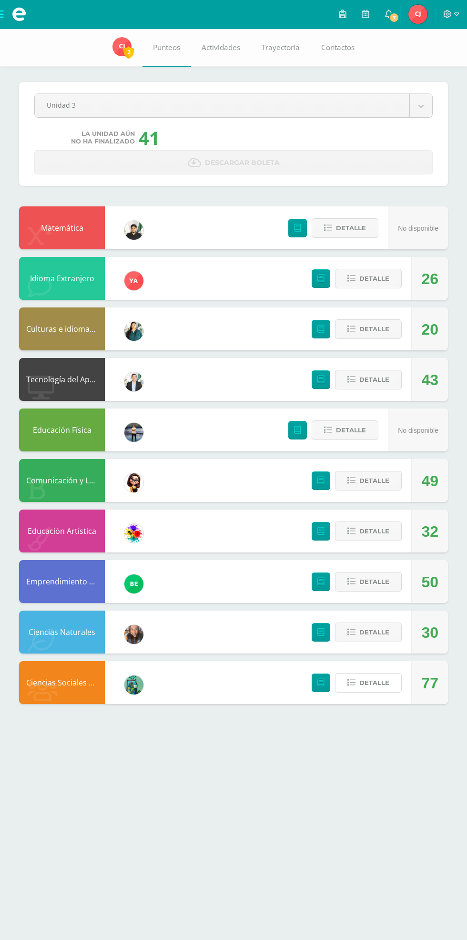
click at [374, 683] on span "Detalle" at bounding box center [374, 683] width 30 height 18
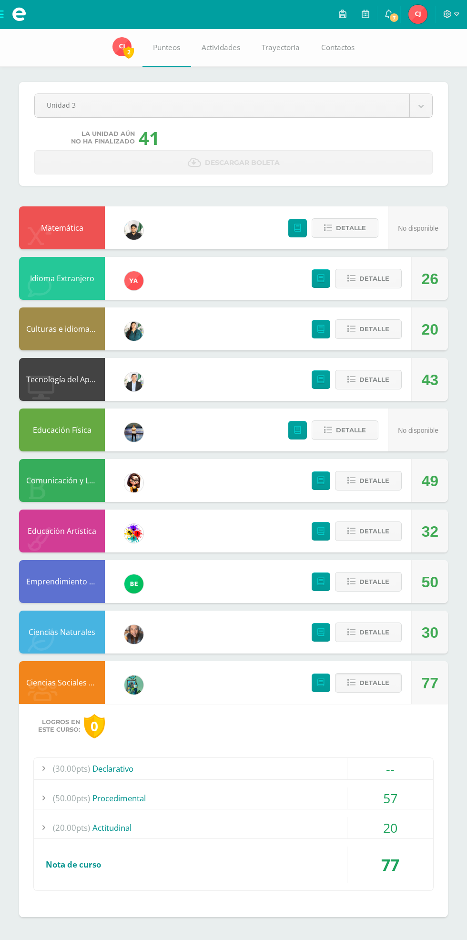
click at [410, 796] on div "57" at bounding box center [390, 797] width 86 height 21
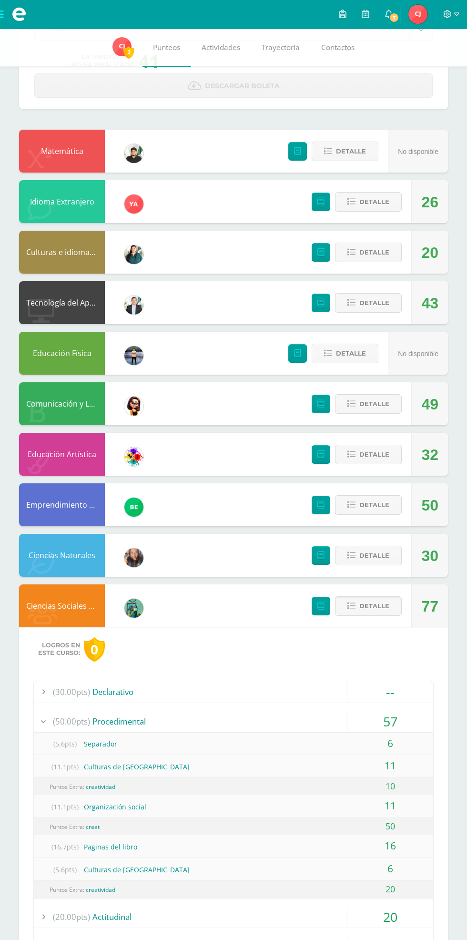
scroll to position [78, 0]
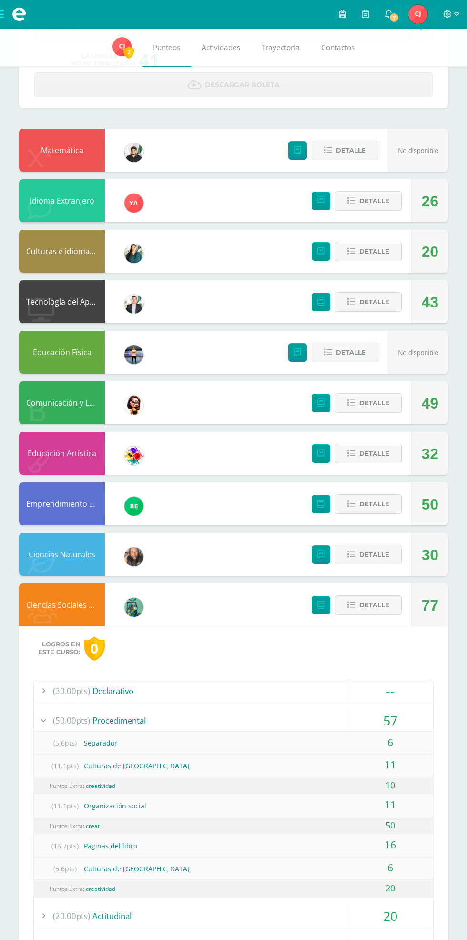
click at [372, 605] on span "Detalle" at bounding box center [374, 605] width 30 height 18
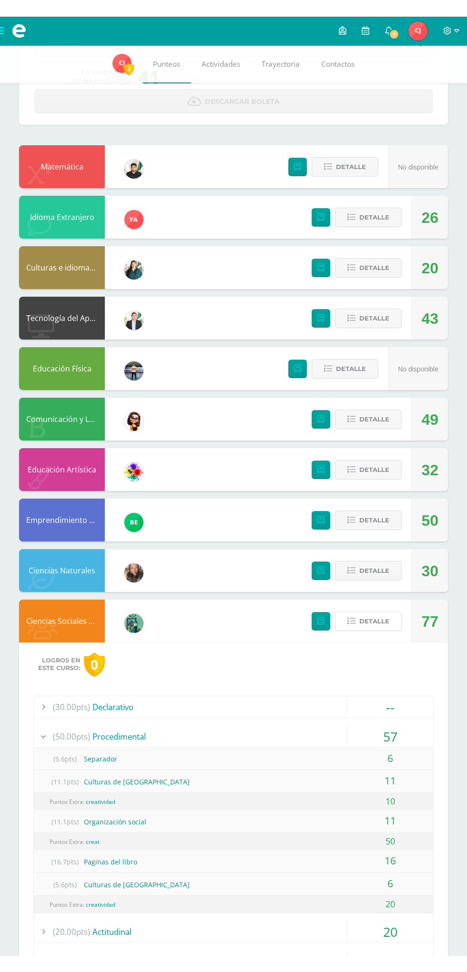
scroll to position [0, 0]
